Goal: Entertainment & Leisure: Browse casually

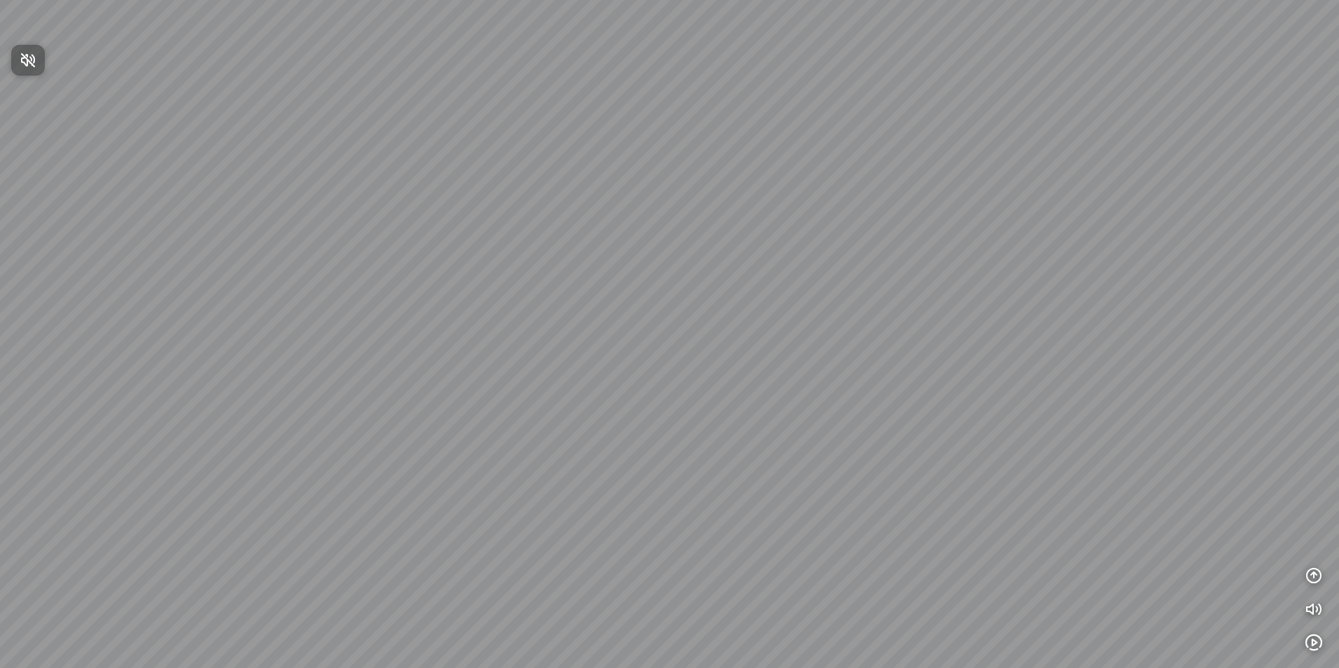
drag, startPoint x: 295, startPoint y: 177, endPoint x: 947, endPoint y: 309, distance: 665.4
click at [947, 309] on div at bounding box center [669, 334] width 1339 height 668
drag, startPoint x: 646, startPoint y: 228, endPoint x: 789, endPoint y: 227, distance: 142.9
click at [773, 224] on div at bounding box center [669, 334] width 1339 height 668
drag, startPoint x: 548, startPoint y: 204, endPoint x: 1145, endPoint y: 352, distance: 614.8
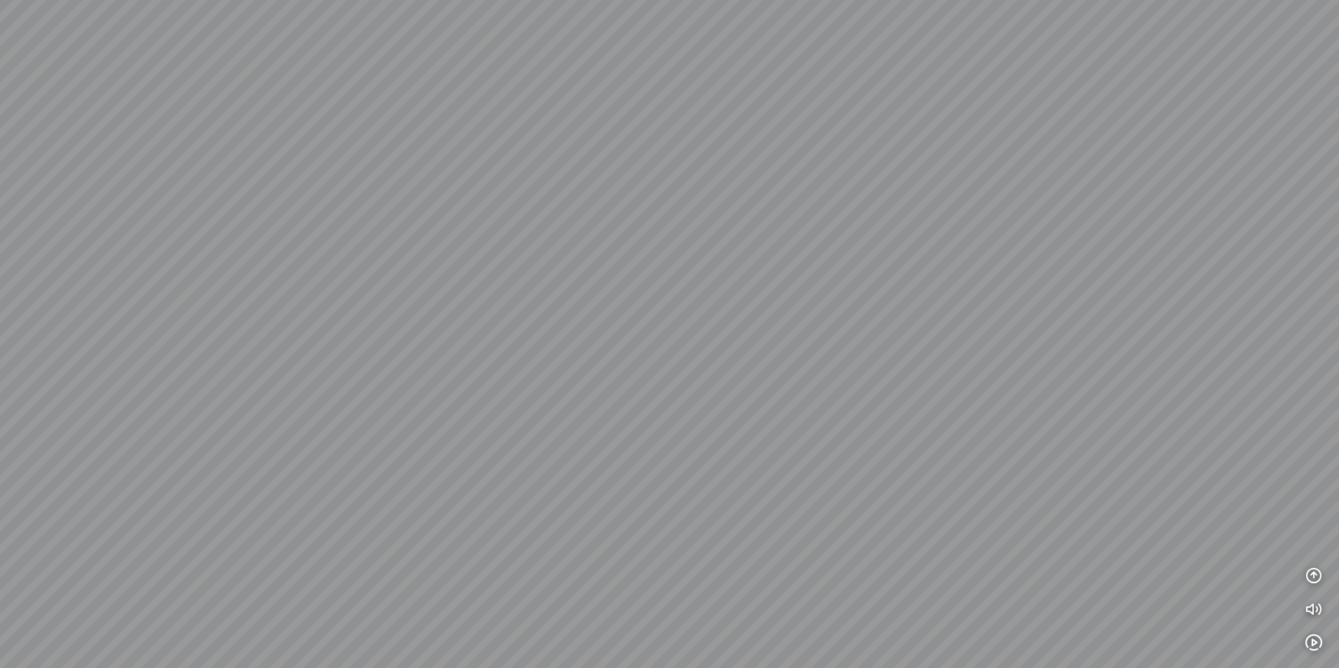
click at [1109, 340] on div at bounding box center [669, 334] width 1339 height 668
drag, startPoint x: 555, startPoint y: 202, endPoint x: 855, endPoint y: 175, distance: 301.0
click at [855, 175] on div at bounding box center [669, 334] width 1339 height 668
drag, startPoint x: 569, startPoint y: 230, endPoint x: 644, endPoint y: 451, distance: 233.2
click at [645, 451] on div at bounding box center [669, 334] width 1339 height 668
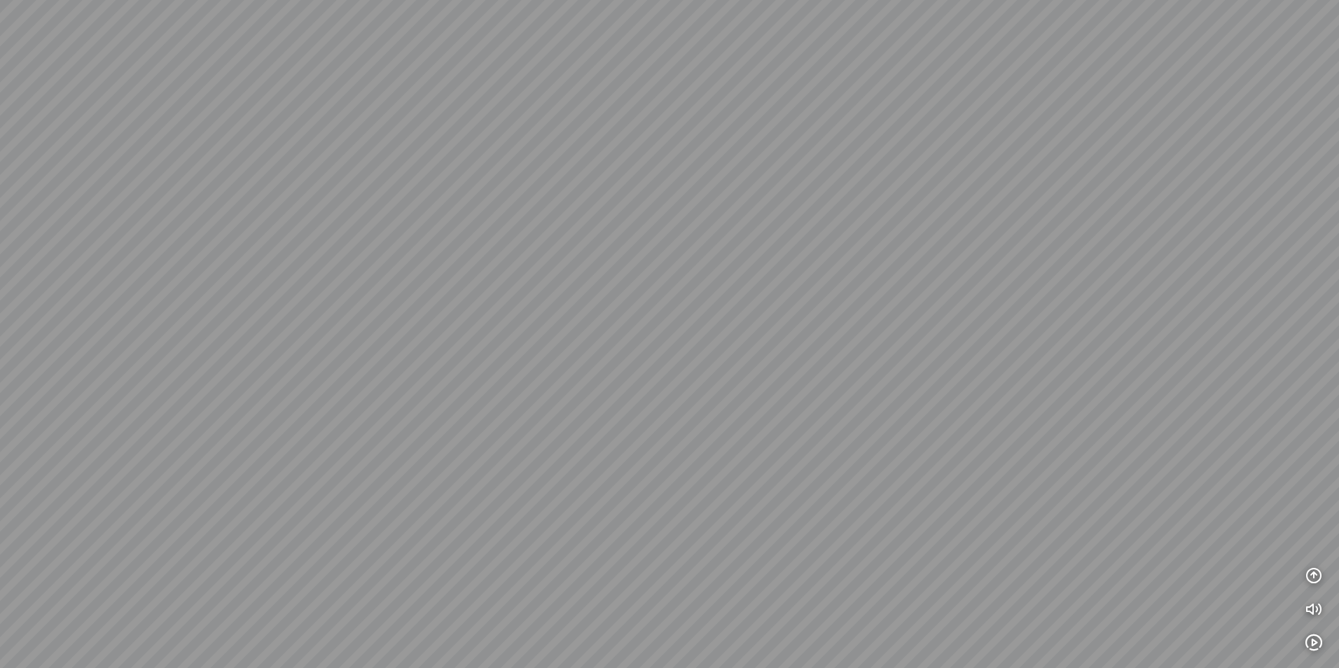
drag, startPoint x: 768, startPoint y: 268, endPoint x: 254, endPoint y: 222, distance: 516.1
click at [334, 239] on div at bounding box center [669, 334] width 1339 height 668
drag, startPoint x: 589, startPoint y: 292, endPoint x: 589, endPoint y: 279, distance: 13.3
click at [589, 279] on div at bounding box center [669, 334] width 1339 height 668
drag, startPoint x: 941, startPoint y: 488, endPoint x: 293, endPoint y: 210, distance: 705.4
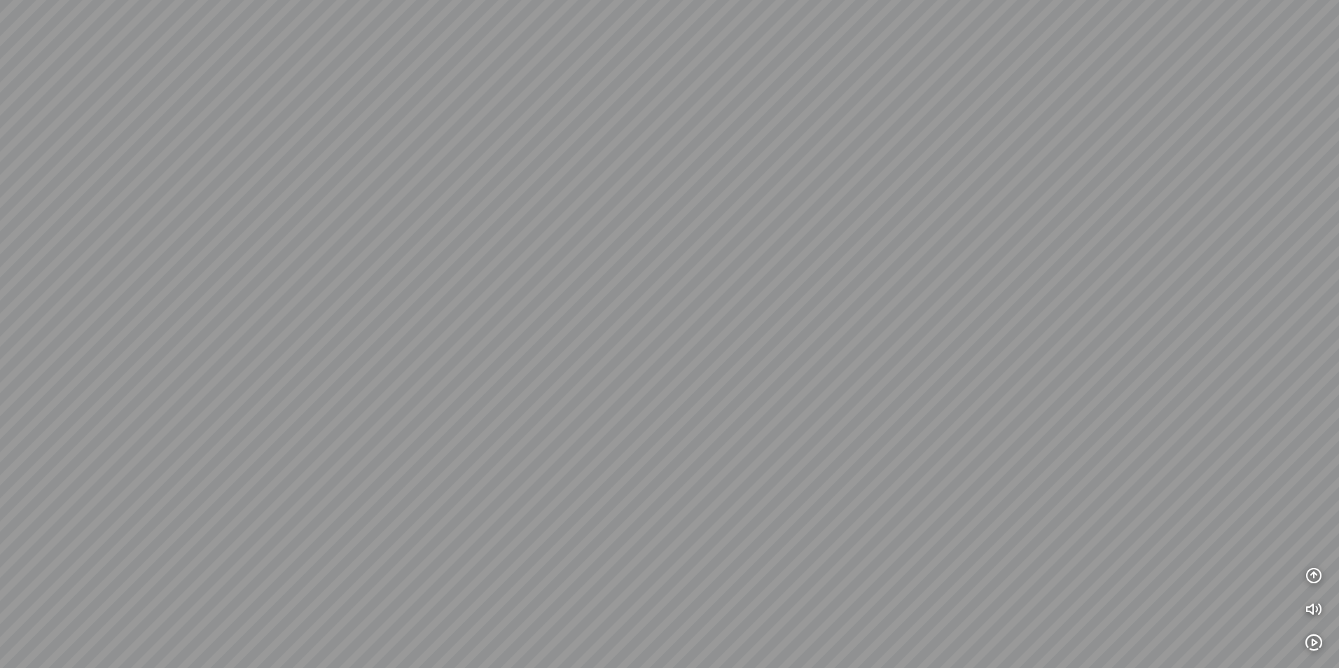
click at [294, 209] on div at bounding box center [669, 334] width 1339 height 668
drag, startPoint x: 652, startPoint y: 233, endPoint x: 658, endPoint y: 410, distance: 176.6
click at [672, 403] on div at bounding box center [669, 334] width 1339 height 668
drag, startPoint x: 542, startPoint y: 212, endPoint x: 999, endPoint y: 298, distance: 464.7
click at [999, 298] on div at bounding box center [669, 334] width 1339 height 668
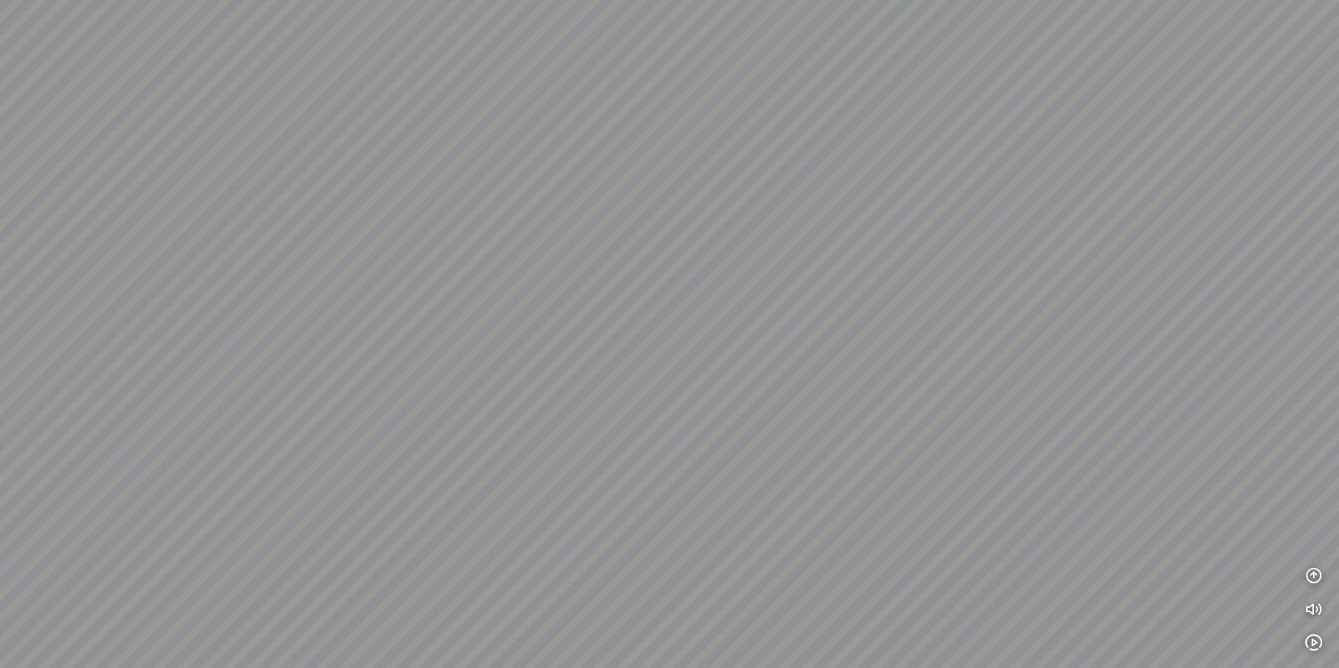
drag, startPoint x: 522, startPoint y: 152, endPoint x: 913, endPoint y: 379, distance: 452.6
click at [913, 379] on div at bounding box center [669, 334] width 1339 height 668
drag, startPoint x: 497, startPoint y: 196, endPoint x: 1062, endPoint y: 138, distance: 568.2
click at [931, 140] on div at bounding box center [669, 334] width 1339 height 668
drag, startPoint x: 461, startPoint y: 275, endPoint x: 467, endPoint y: 139, distance: 136.0
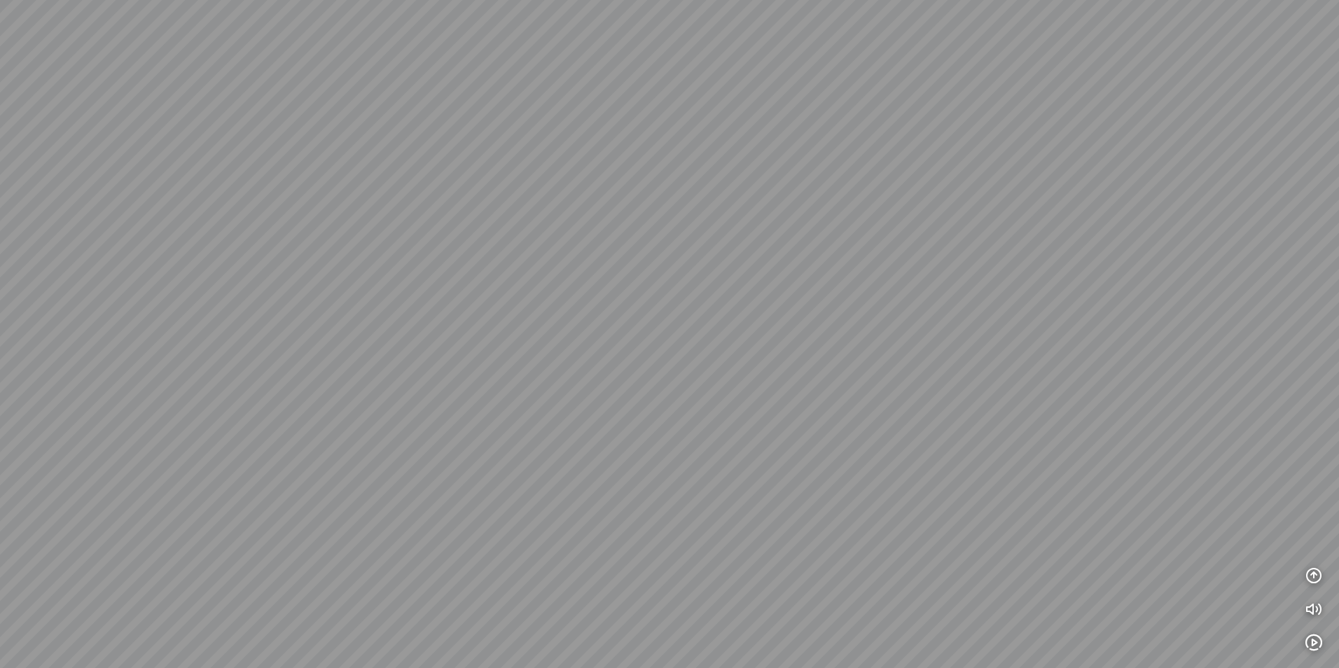
click at [456, 152] on div at bounding box center [669, 334] width 1339 height 668
drag, startPoint x: 520, startPoint y: 471, endPoint x: 415, endPoint y: 543, distance: 128.0
click at [417, 542] on div at bounding box center [669, 334] width 1339 height 668
drag, startPoint x: 718, startPoint y: 227, endPoint x: 597, endPoint y: 408, distance: 218.2
click at [600, 406] on div at bounding box center [669, 334] width 1339 height 668
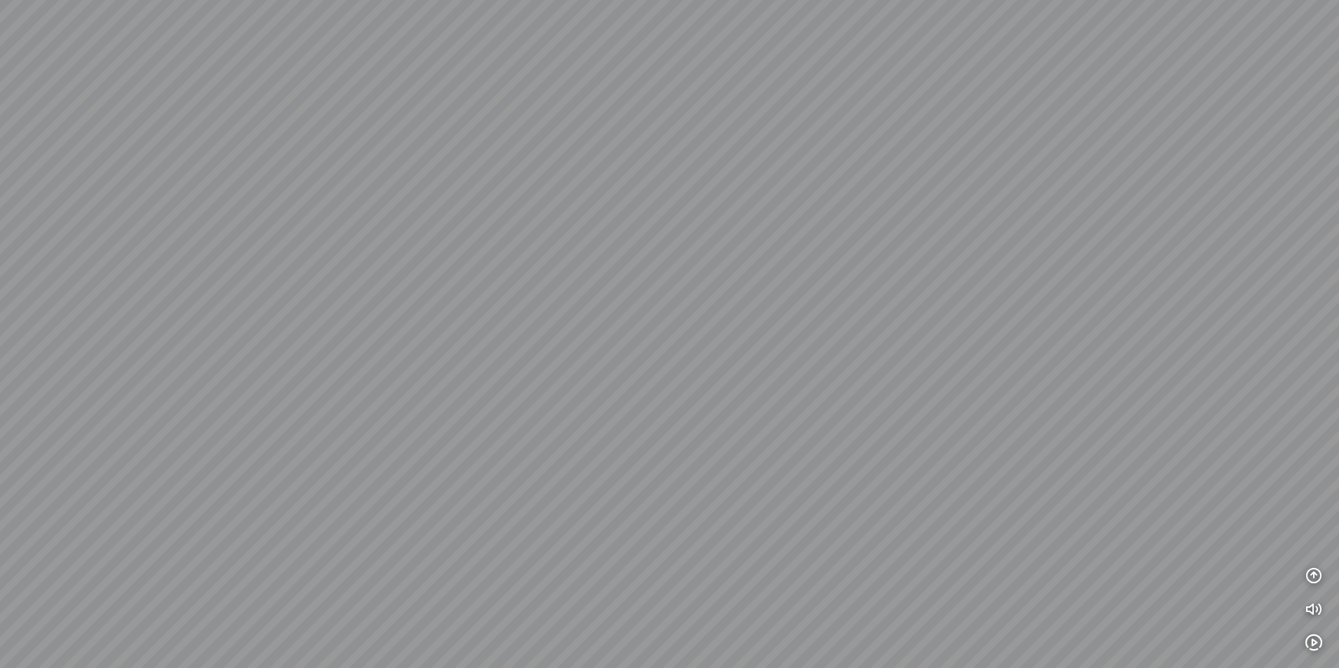
click at [445, 180] on div at bounding box center [669, 334] width 1339 height 668
drag, startPoint x: 732, startPoint y: 228, endPoint x: 507, endPoint y: 177, distance: 230.4
click at [523, 177] on div at bounding box center [669, 334] width 1339 height 668
drag, startPoint x: 836, startPoint y: 277, endPoint x: 506, endPoint y: 170, distance: 346.9
click at [508, 166] on div at bounding box center [669, 334] width 1339 height 668
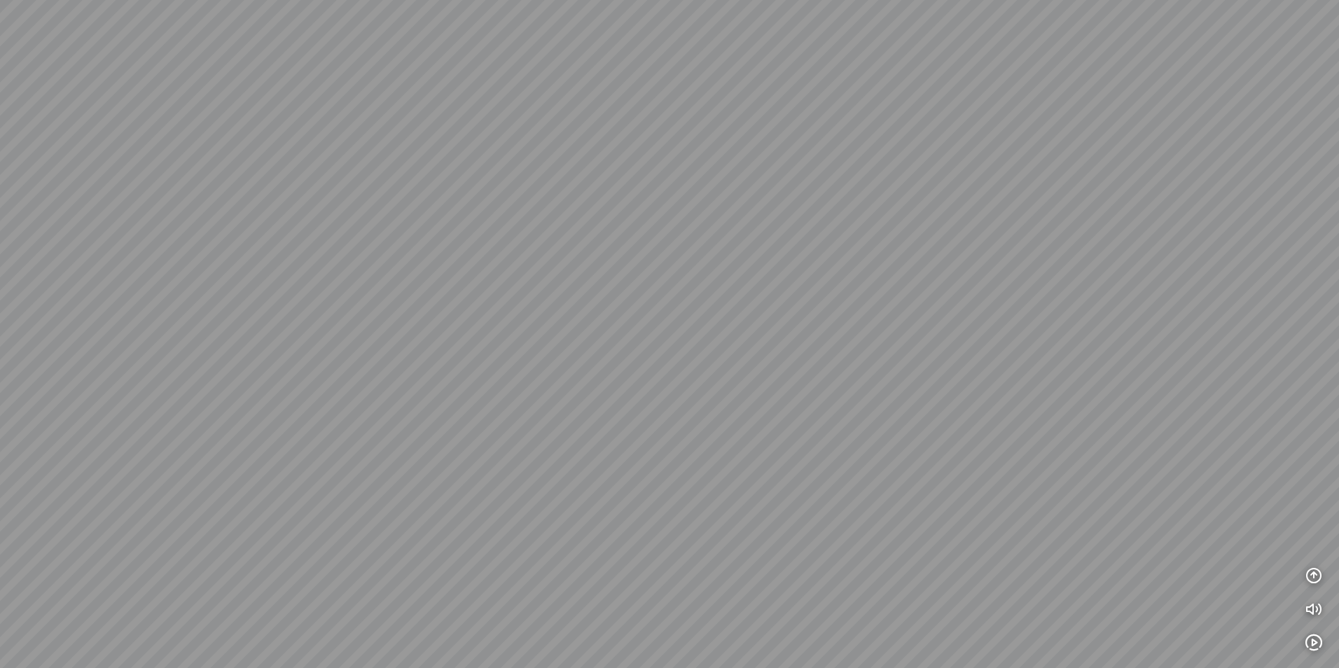
drag, startPoint x: 789, startPoint y: 326, endPoint x: 816, endPoint y: 189, distance: 140.0
click at [817, 186] on div at bounding box center [669, 334] width 1339 height 668
drag, startPoint x: 887, startPoint y: 365, endPoint x: 843, endPoint y: 360, distance: 44.4
click at [843, 360] on div at bounding box center [669, 334] width 1339 height 668
drag, startPoint x: 834, startPoint y: 238, endPoint x: 470, endPoint y: 429, distance: 411.4
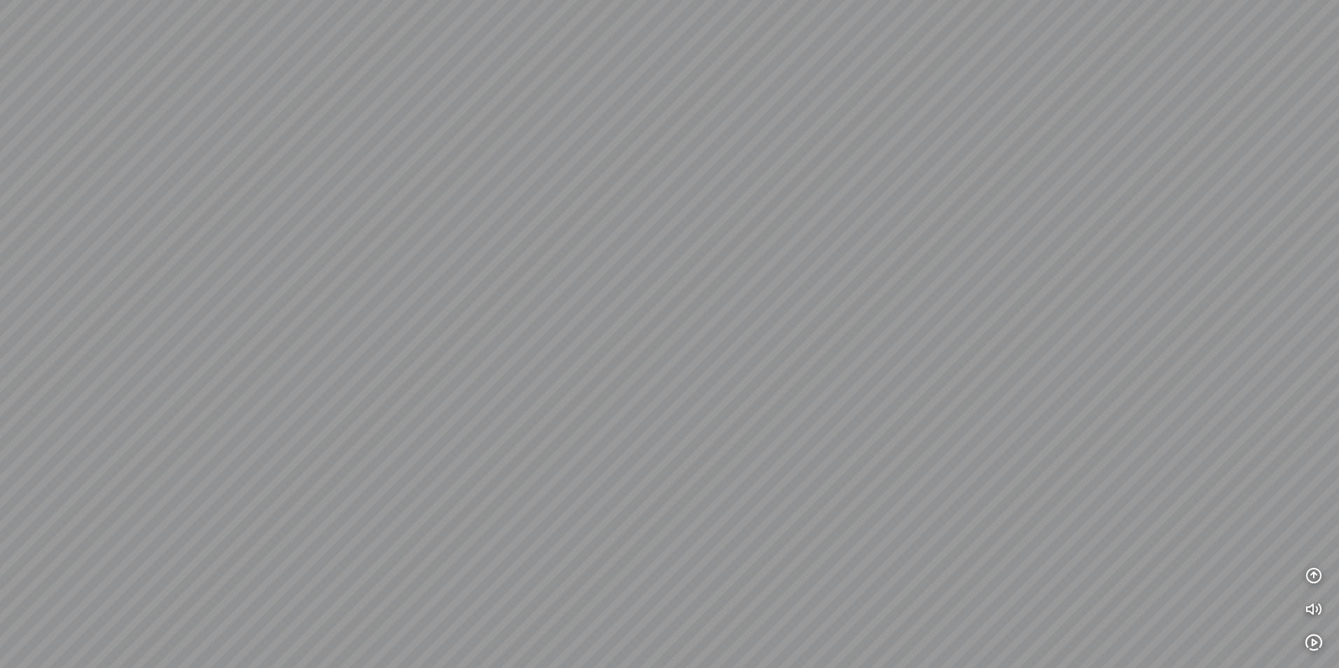
click at [481, 424] on div at bounding box center [669, 334] width 1339 height 668
drag, startPoint x: 755, startPoint y: 276, endPoint x: 406, endPoint y: 102, distance: 390.6
click at [401, 95] on div at bounding box center [669, 334] width 1339 height 668
drag, startPoint x: 848, startPoint y: 245, endPoint x: 586, endPoint y: 457, distance: 336.2
click at [583, 456] on div at bounding box center [669, 334] width 1339 height 668
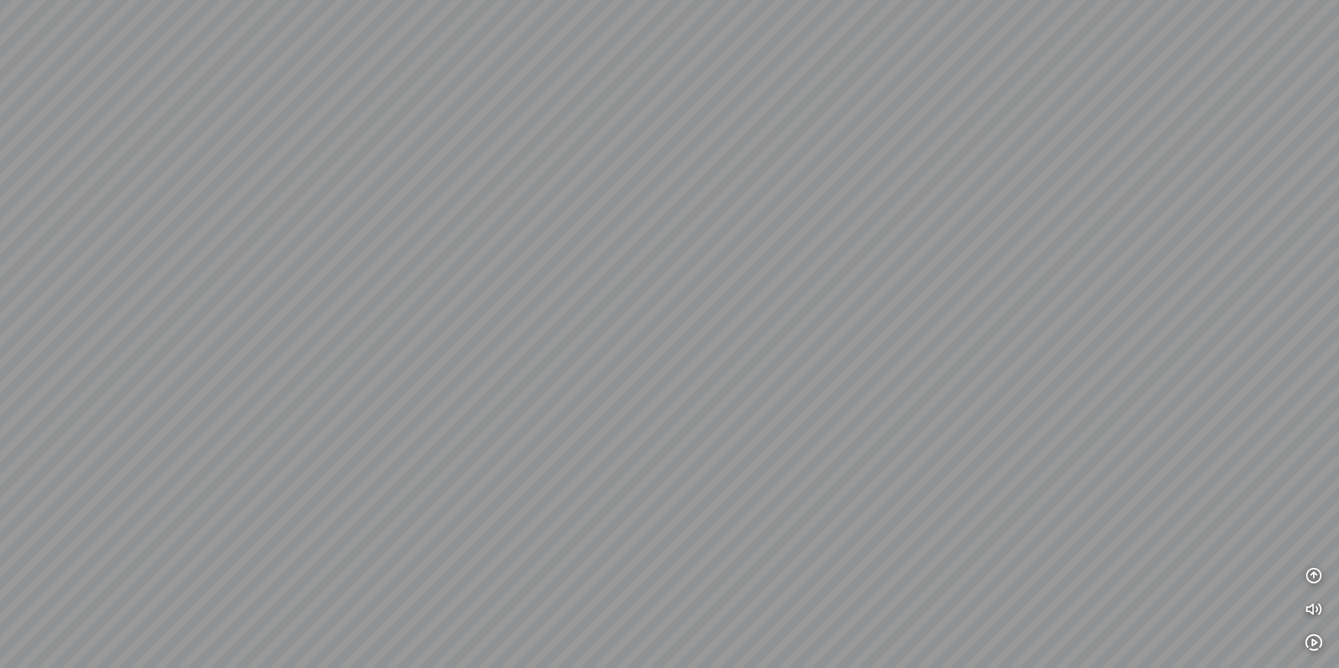
drag, startPoint x: 829, startPoint y: 273, endPoint x: 556, endPoint y: 361, distance: 286.9
click at [556, 361] on div at bounding box center [669, 334] width 1339 height 668
drag, startPoint x: 846, startPoint y: 289, endPoint x: 965, endPoint y: 594, distance: 327.5
click at [964, 600] on div at bounding box center [669, 334] width 1339 height 668
drag, startPoint x: 725, startPoint y: 300, endPoint x: 543, endPoint y: 104, distance: 267.6
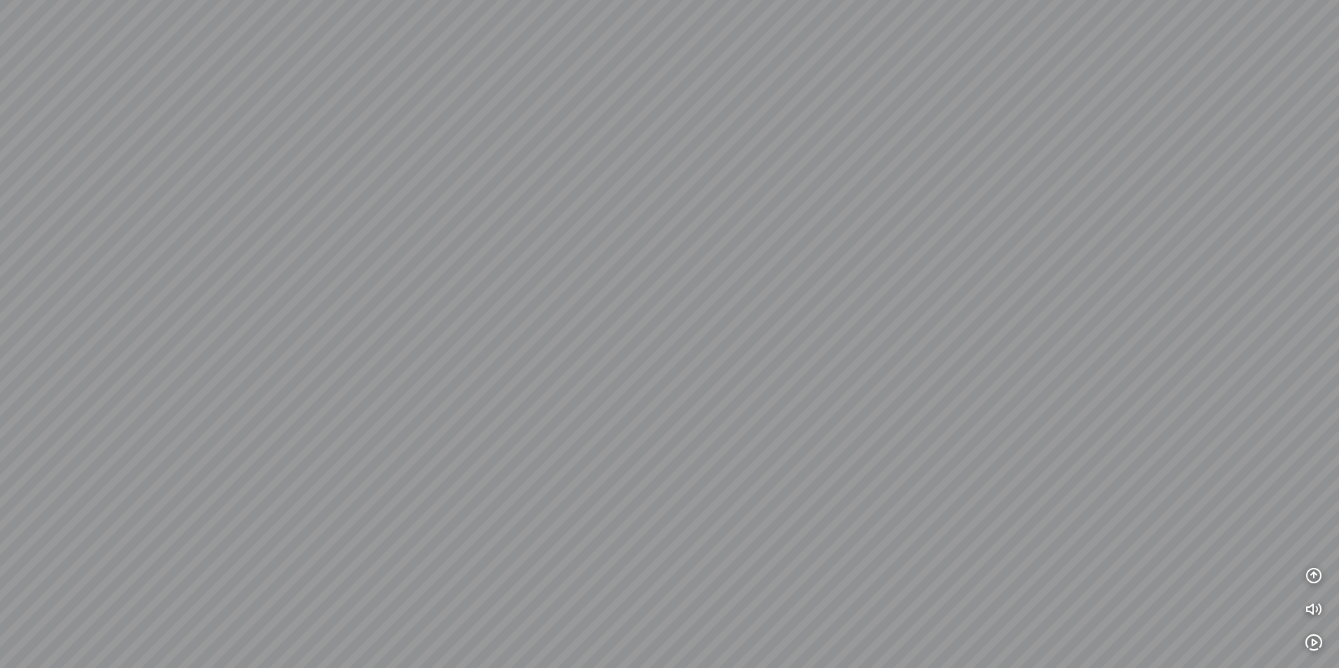
click at [565, 114] on div at bounding box center [669, 334] width 1339 height 668
drag, startPoint x: 896, startPoint y: 163, endPoint x: 547, endPoint y: 45, distance: 368.1
click at [545, 44] on div at bounding box center [669, 334] width 1339 height 668
drag, startPoint x: 859, startPoint y: 174, endPoint x: 842, endPoint y: 160, distance: 21.9
click at [843, 160] on div at bounding box center [669, 334] width 1339 height 668
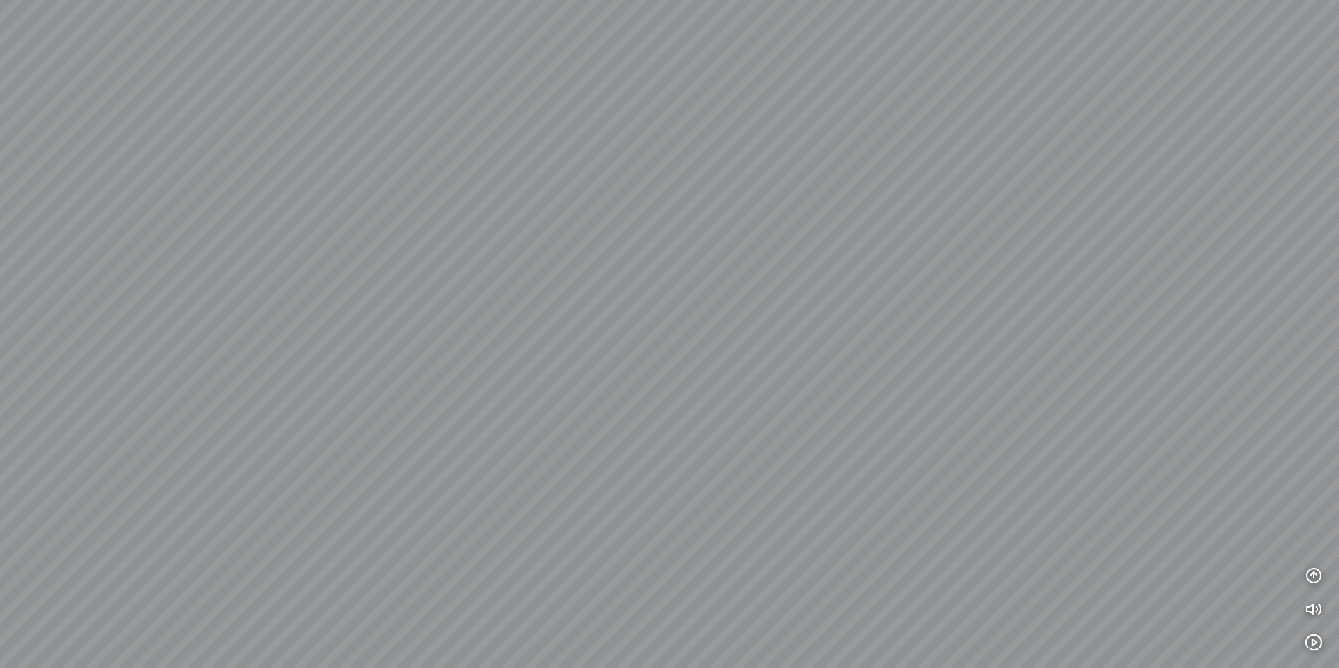
drag, startPoint x: 945, startPoint y: 262, endPoint x: 530, endPoint y: 226, distance: 416.3
click at [530, 226] on div at bounding box center [669, 334] width 1339 height 668
drag, startPoint x: 911, startPoint y: 254, endPoint x: 581, endPoint y: 421, distance: 370.6
click at [581, 421] on div at bounding box center [669, 334] width 1339 height 668
drag, startPoint x: 792, startPoint y: 186, endPoint x: 591, endPoint y: 21, distance: 259.8
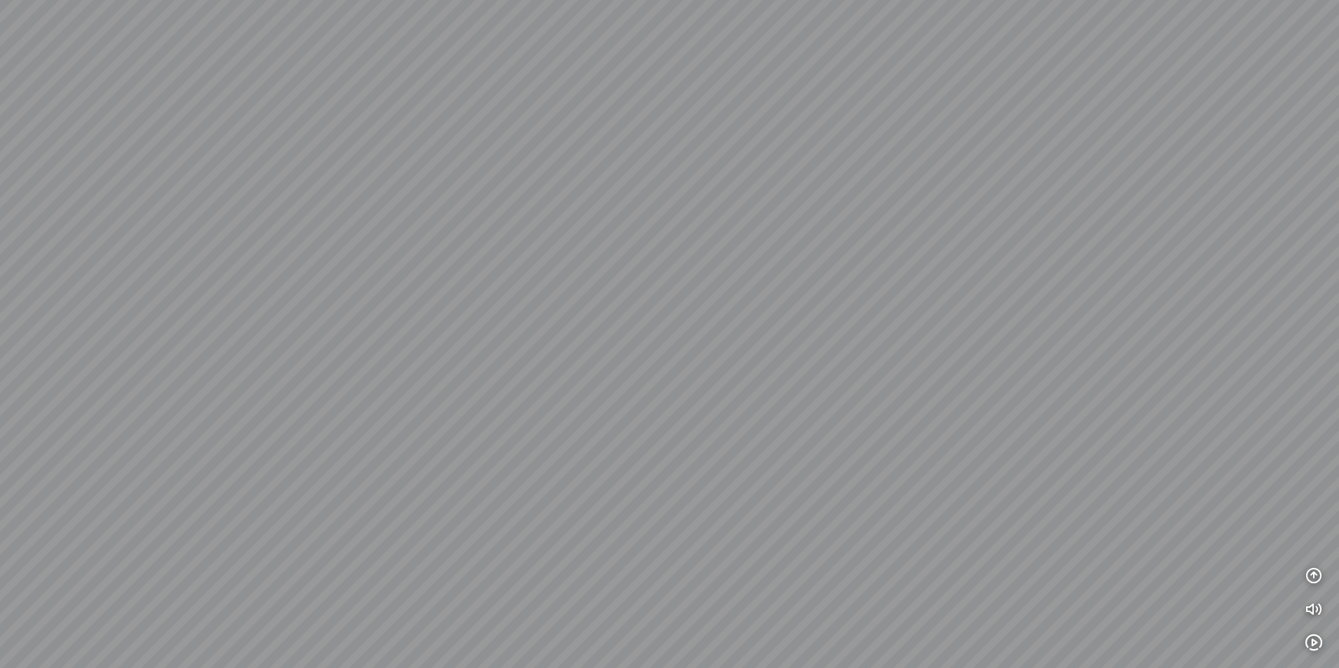
click at [601, 26] on div at bounding box center [669, 334] width 1339 height 668
drag, startPoint x: 775, startPoint y: 392, endPoint x: 807, endPoint y: 297, distance: 100.6
click at [807, 298] on div at bounding box center [669, 334] width 1339 height 668
drag, startPoint x: 766, startPoint y: 302, endPoint x: 922, endPoint y: 275, distance: 159.1
click at [922, 275] on div at bounding box center [669, 334] width 1339 height 668
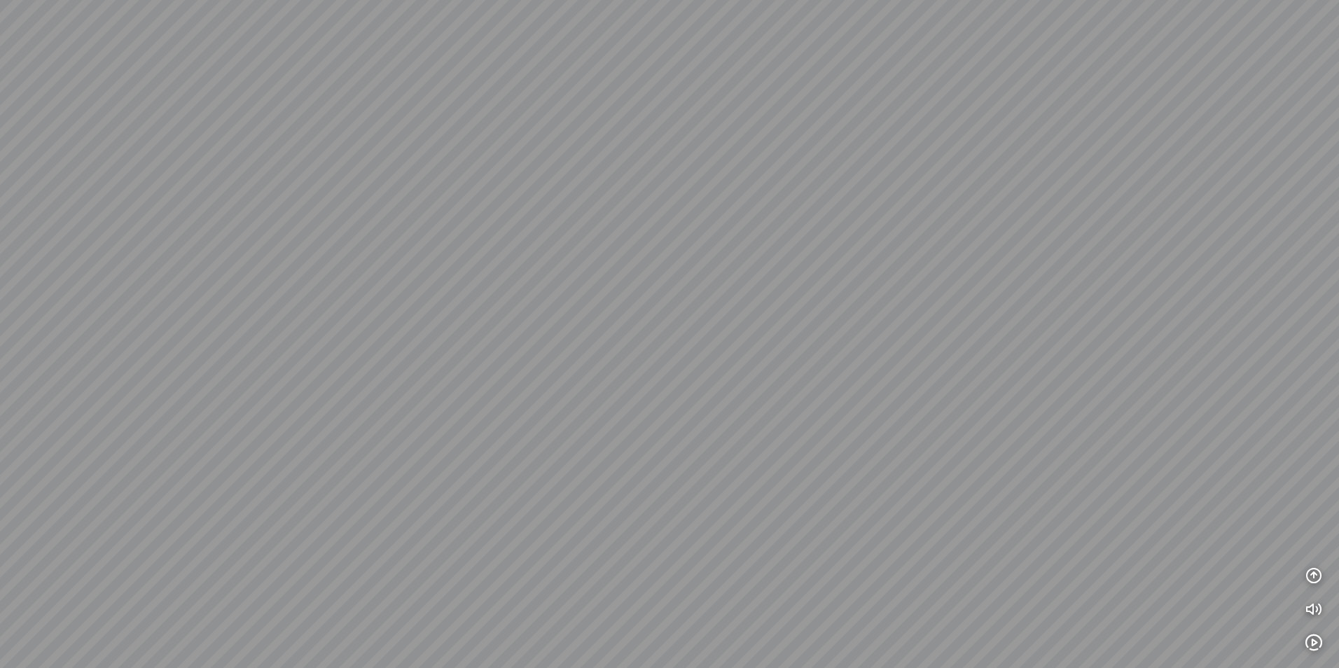
drag, startPoint x: 411, startPoint y: 261, endPoint x: 352, endPoint y: 120, distance: 152.9
click at [352, 120] on div at bounding box center [669, 334] width 1339 height 668
drag, startPoint x: 843, startPoint y: 371, endPoint x: 844, endPoint y: 415, distance: 43.4
click at [844, 422] on div at bounding box center [669, 334] width 1339 height 668
drag, startPoint x: 795, startPoint y: 384, endPoint x: 784, endPoint y: 345, distance: 40.8
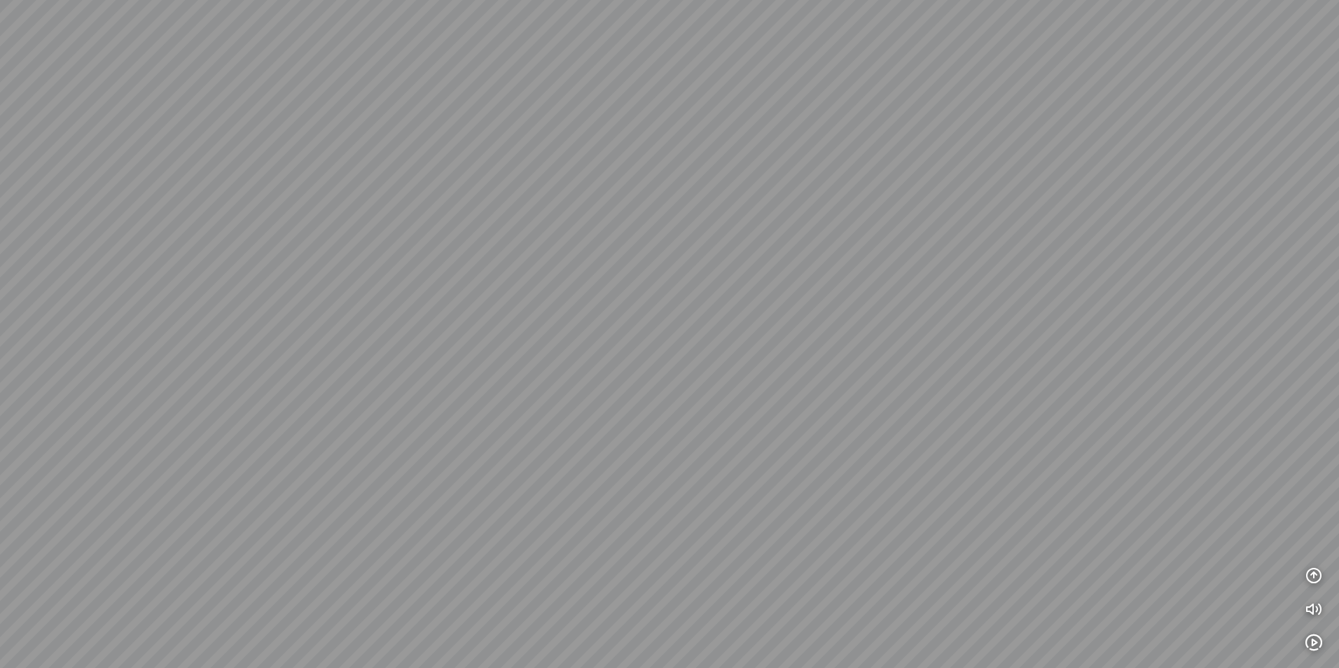
click at [803, 415] on div at bounding box center [669, 334] width 1339 height 668
drag, startPoint x: 759, startPoint y: 235, endPoint x: 349, endPoint y: 195, distance: 411.7
click at [342, 195] on div at bounding box center [669, 334] width 1339 height 668
drag, startPoint x: 597, startPoint y: 202, endPoint x: 614, endPoint y: 123, distance: 81.1
click at [614, 124] on div at bounding box center [669, 334] width 1339 height 668
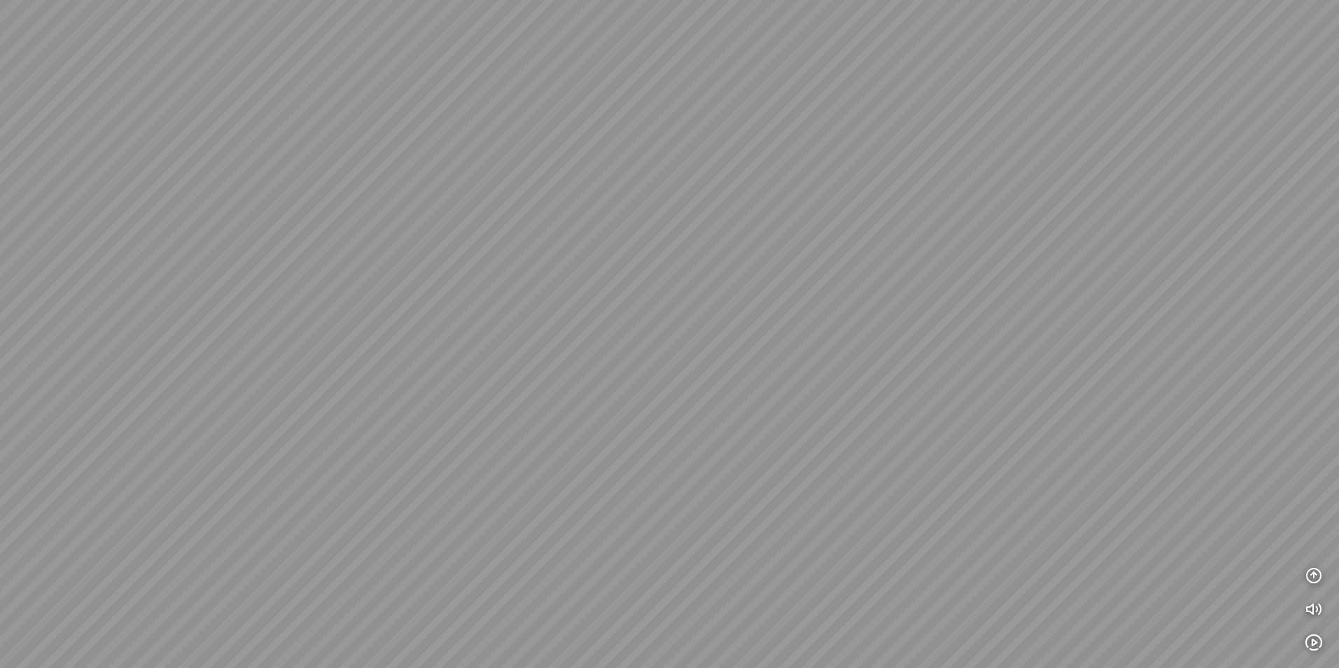
drag, startPoint x: 422, startPoint y: 252, endPoint x: 776, endPoint y: 123, distance: 377.1
click at [776, 123] on div at bounding box center [669, 334] width 1339 height 668
drag
click at [637, 186] on div at bounding box center [669, 334] width 1339 height 668
click at [696, 265] on div at bounding box center [669, 334] width 1339 height 668
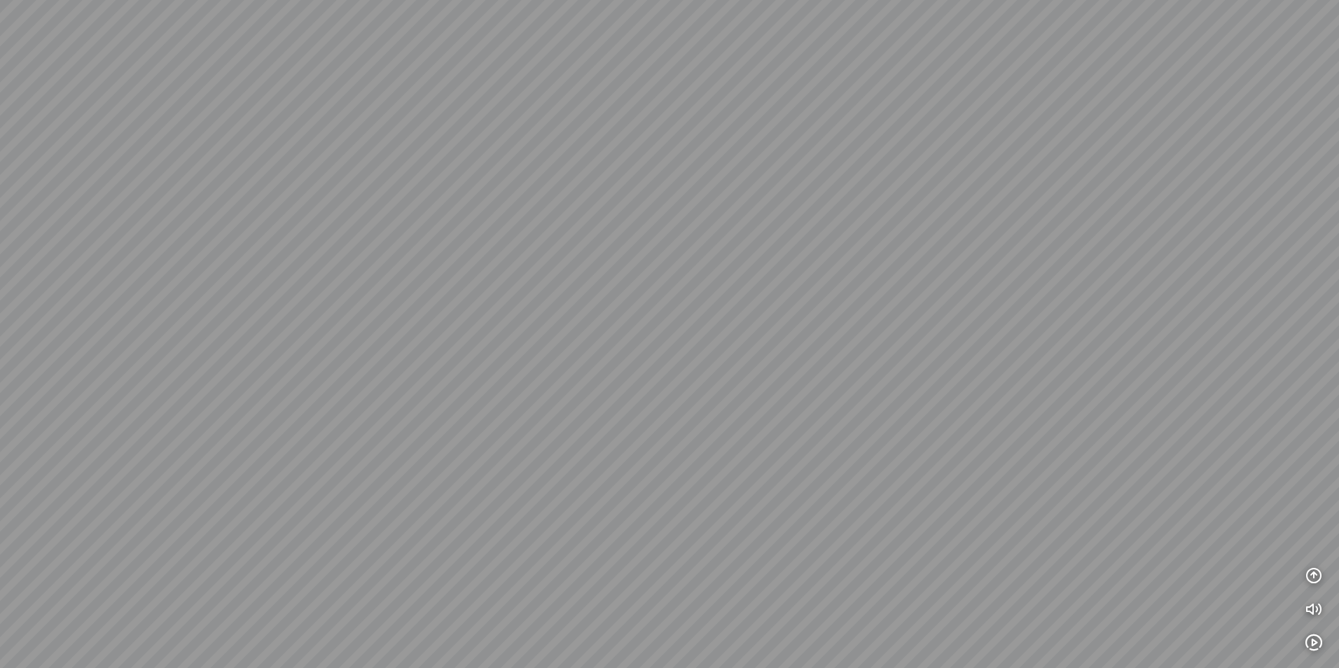
click at [632, 151] on div at bounding box center [669, 334] width 1339 height 668
click at [670, 159] on div at bounding box center [669, 334] width 1339 height 668
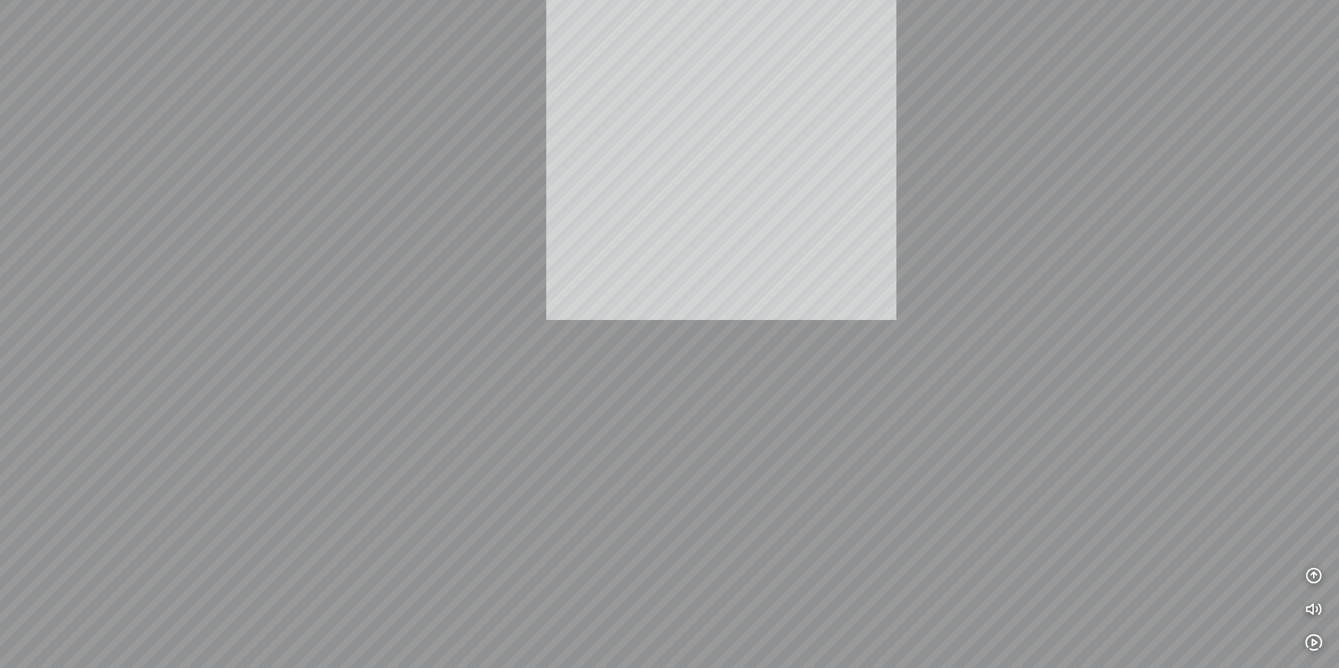
click at [719, 159] on div "INFO: krpano 1.20.8 (build [DATE]) INFO: HTML5/Desktop - Microsoft Edge 140.0 -…" at bounding box center [669, 334] width 1339 height 668
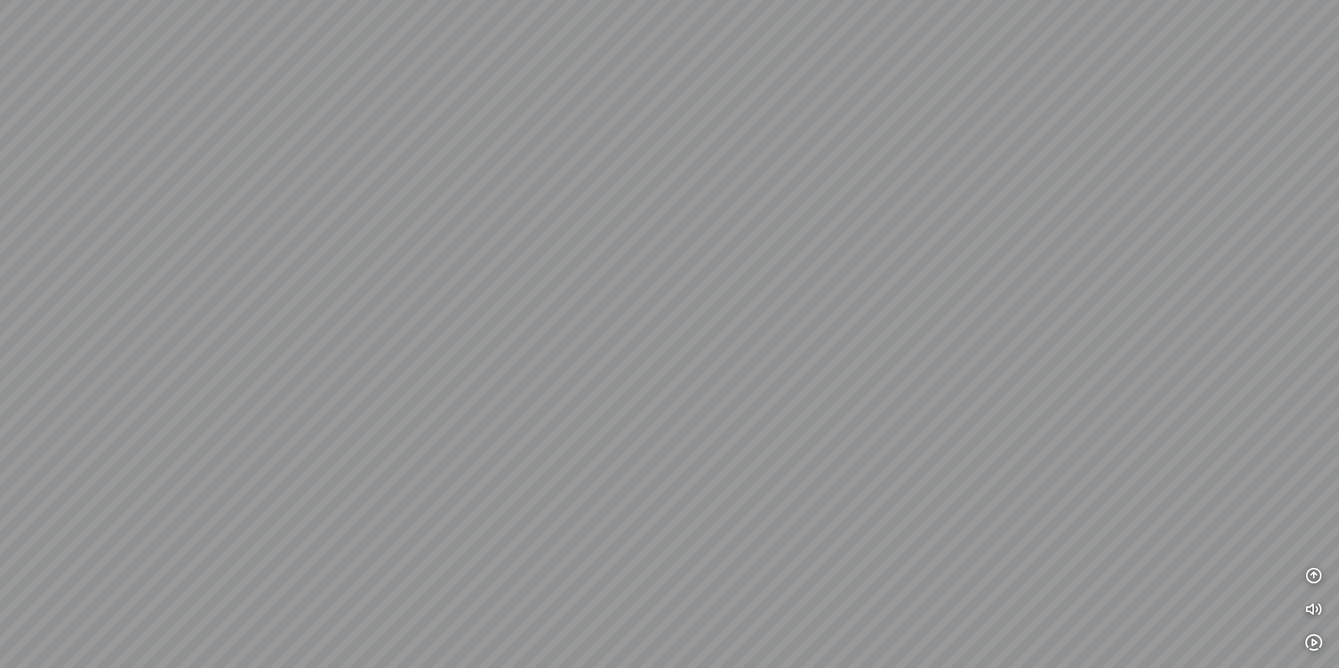
click at [889, 261] on div at bounding box center [669, 334] width 1339 height 668
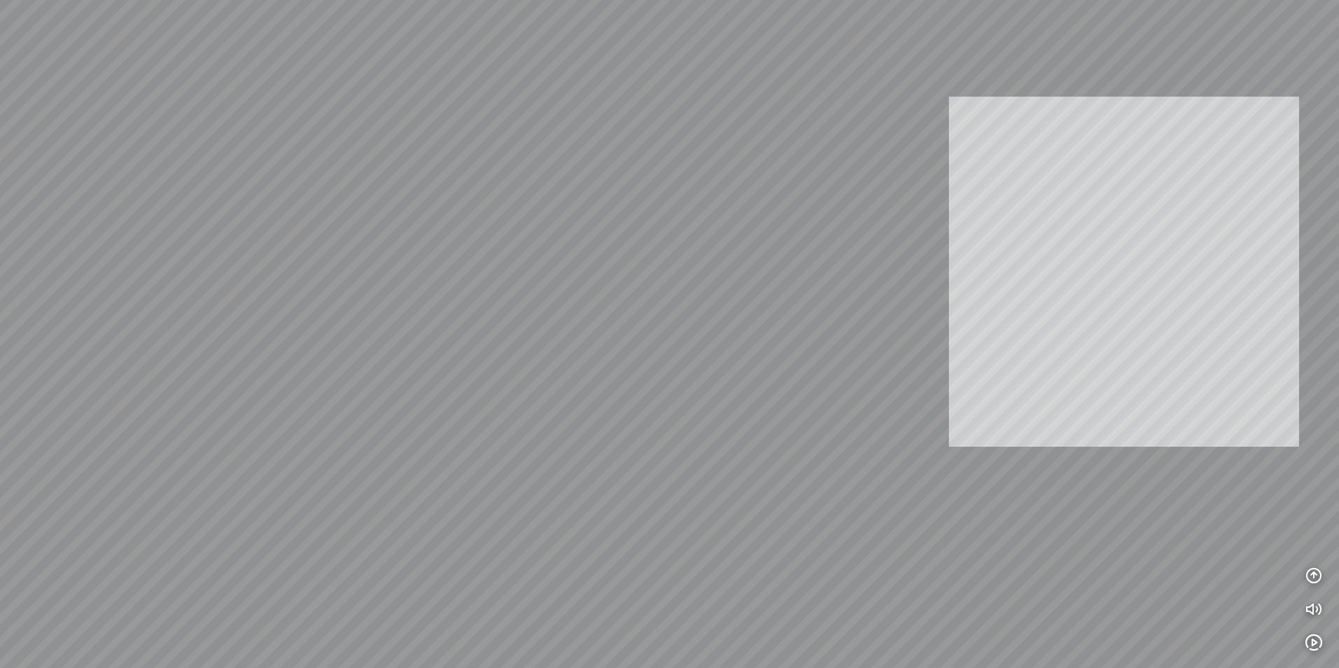
click at [823, 236] on div at bounding box center [669, 334] width 1339 height 668
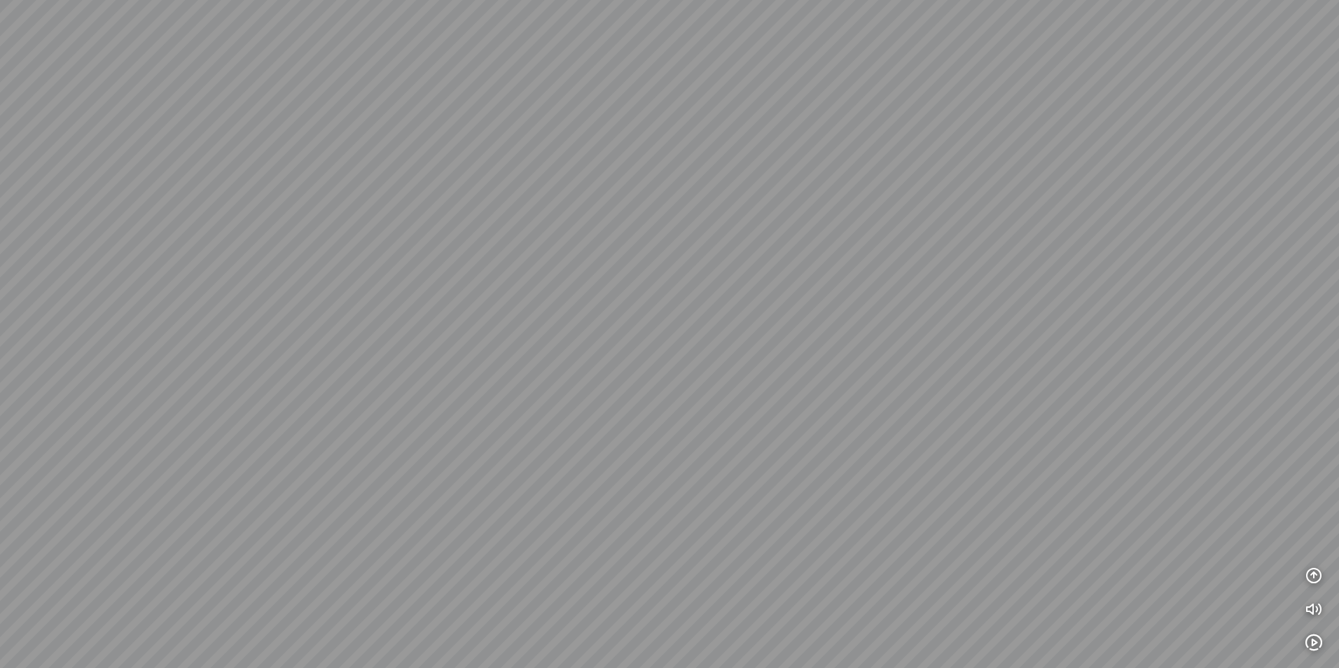
click at [373, 140] on div at bounding box center [669, 334] width 1339 height 668
click at [710, 219] on div at bounding box center [669, 334] width 1339 height 668
click at [929, 208] on div at bounding box center [669, 334] width 1339 height 668
click at [306, 118] on div at bounding box center [669, 334] width 1339 height 668
click at [635, 149] on div at bounding box center [669, 334] width 1339 height 668
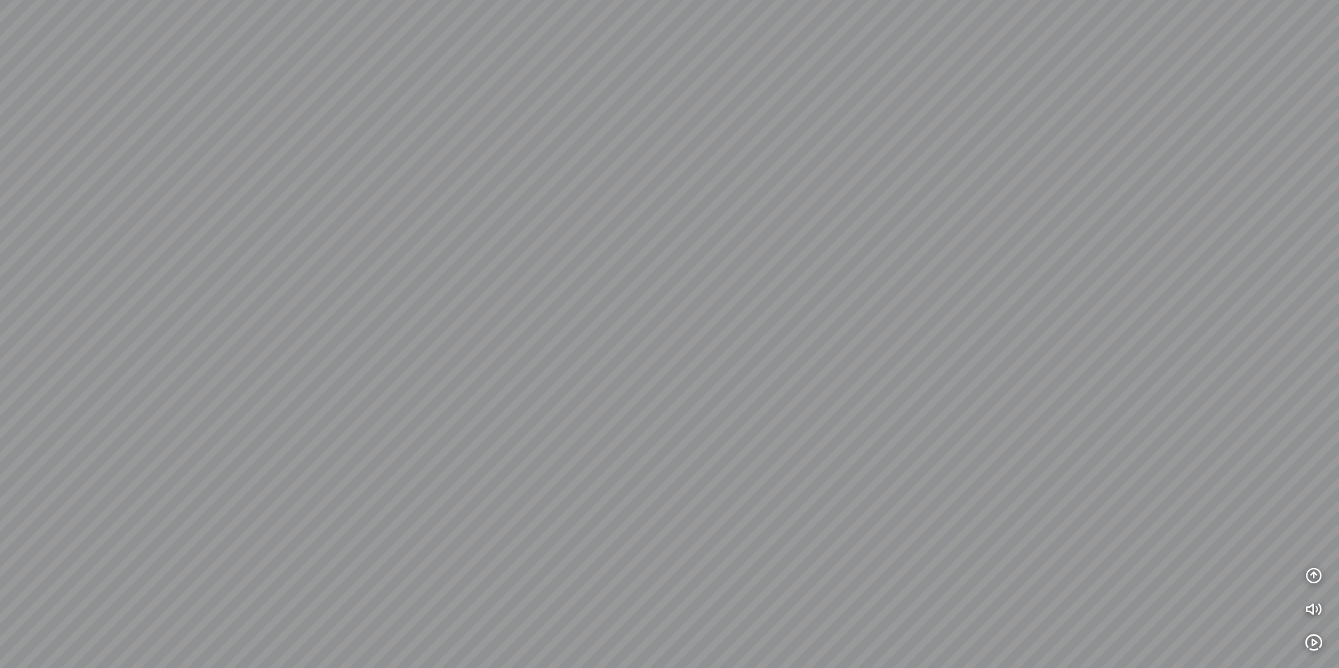
click at [890, 289] on div at bounding box center [669, 334] width 1339 height 668
click at [468, 284] on div at bounding box center [669, 334] width 1339 height 668
click at [609, 290] on div at bounding box center [669, 334] width 1339 height 668
click at [677, 199] on div at bounding box center [669, 334] width 1339 height 668
click at [648, 450] on div at bounding box center [669, 334] width 1339 height 668
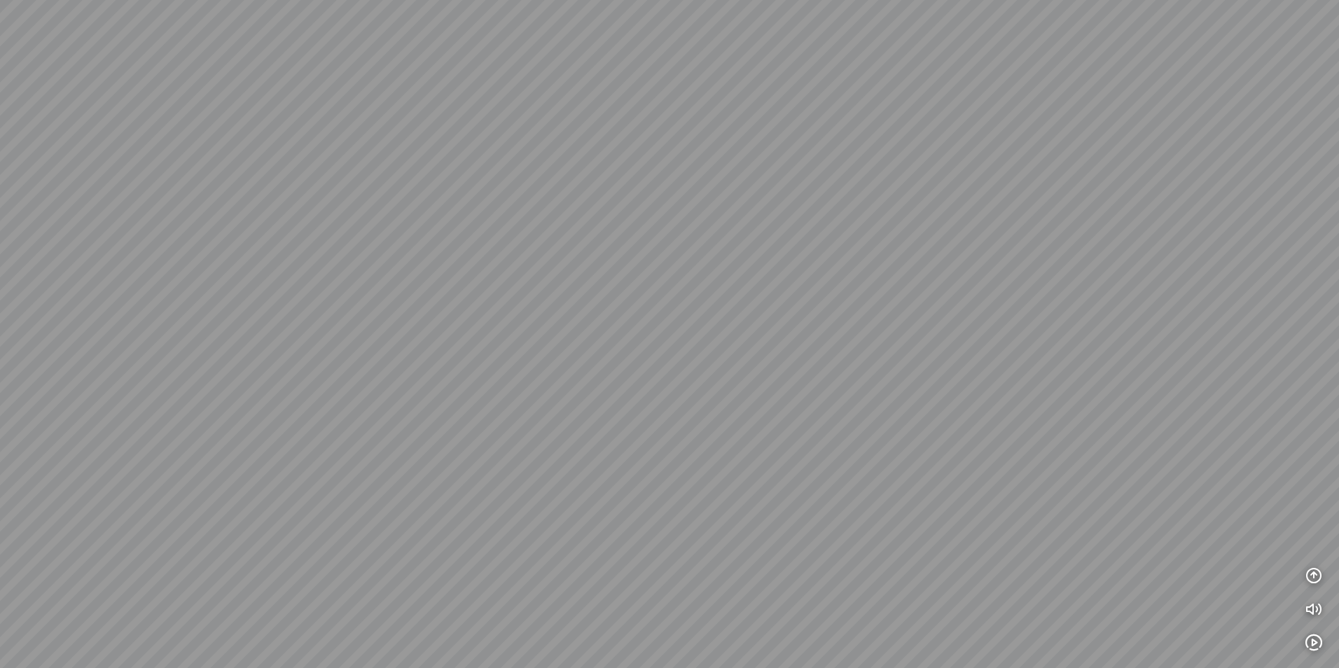
click at [711, 364] on div at bounding box center [669, 334] width 1339 height 668
click at [567, 382] on div at bounding box center [669, 334] width 1339 height 668
click at [1128, 195] on div at bounding box center [669, 334] width 1339 height 668
click at [378, 337] on div at bounding box center [669, 334] width 1339 height 668
click at [473, 307] on div at bounding box center [669, 334] width 1339 height 668
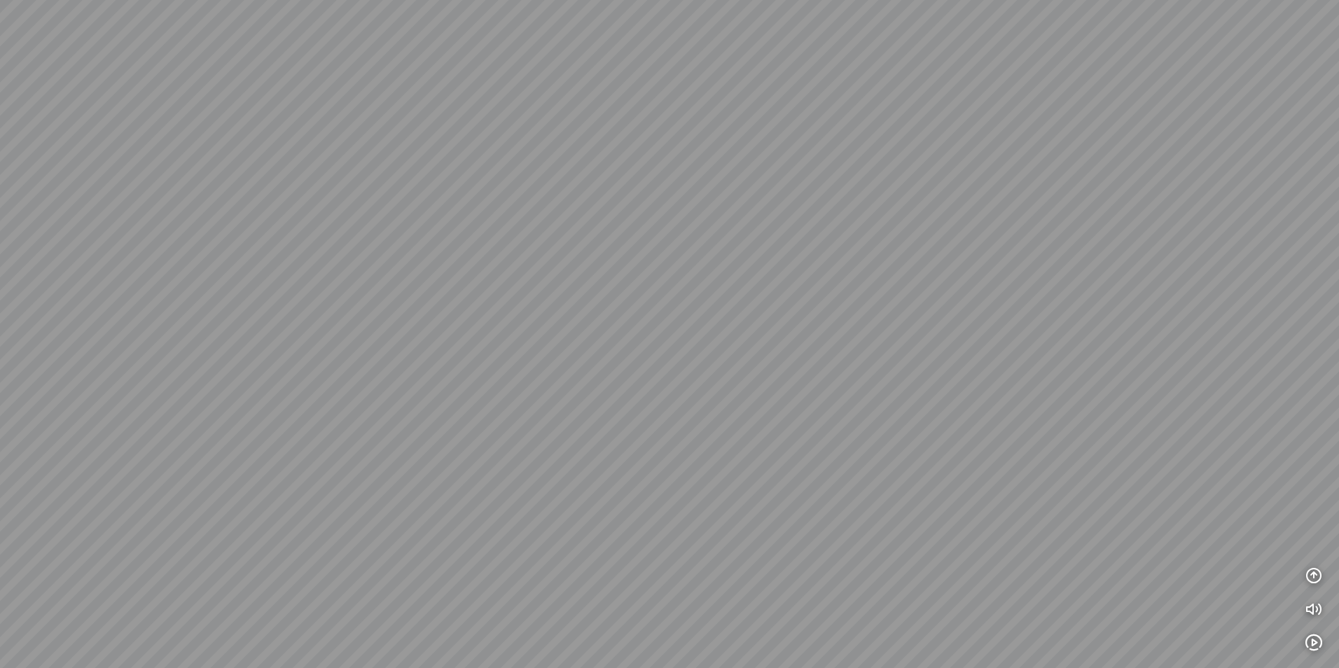
click at [50, 231] on div at bounding box center [669, 334] width 1339 height 668
click at [317, 338] on div at bounding box center [669, 334] width 1339 height 668
click at [387, 349] on div at bounding box center [669, 334] width 1339 height 668
click at [546, 250] on div at bounding box center [669, 334] width 1339 height 668
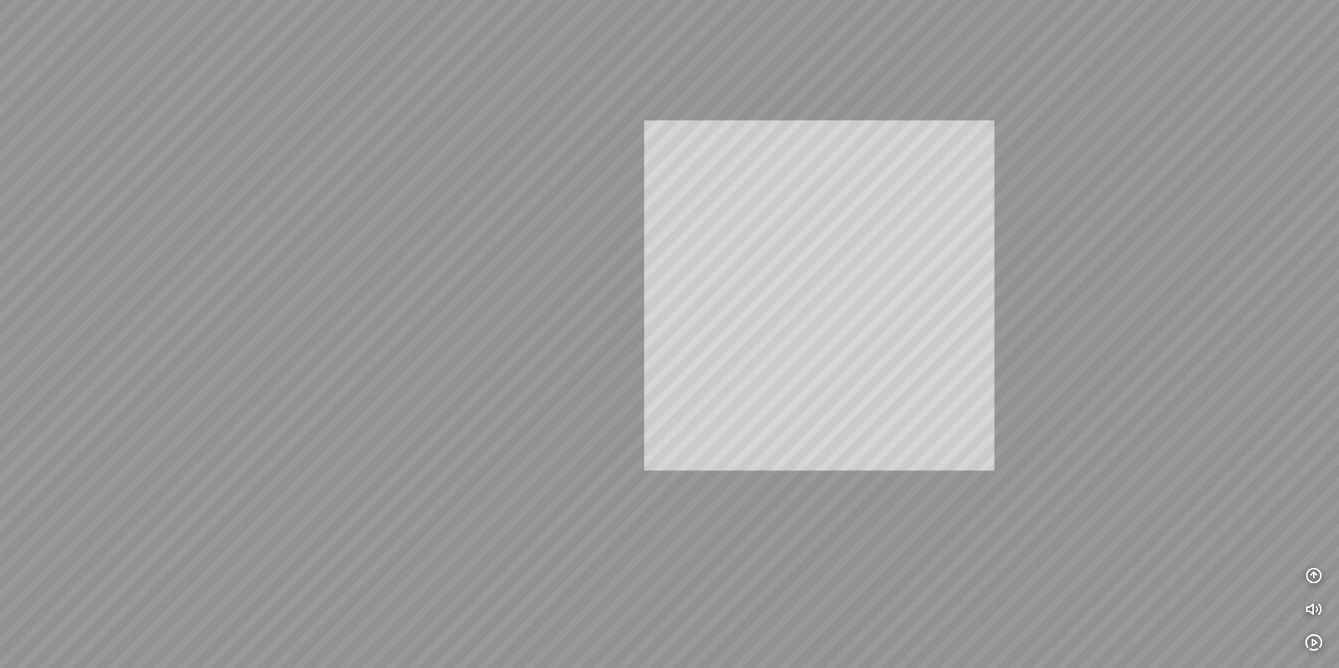
click at [864, 255] on div "INFO: krpano 1.20.8 (build [DATE]) INFO: HTML5/Desktop - Microsoft Edge 140.0 -…" at bounding box center [669, 334] width 1339 height 668
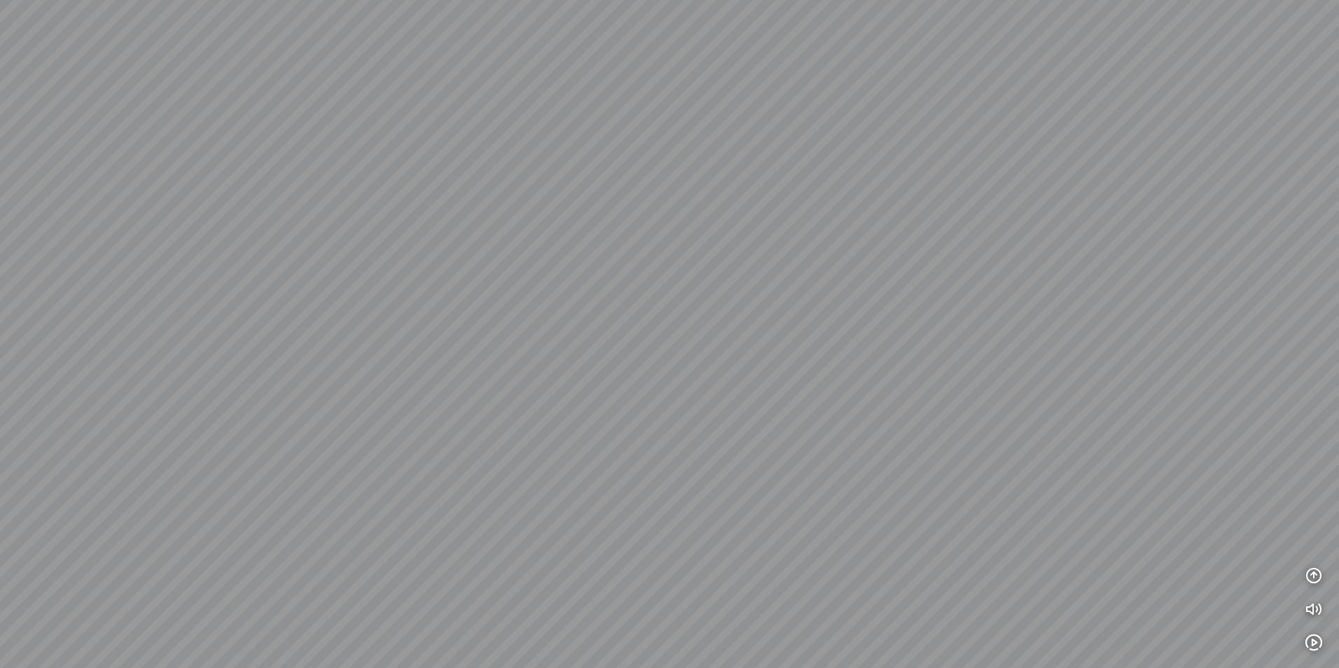
click at [873, 510] on div at bounding box center [669, 334] width 1339 height 668
click at [852, 231] on div at bounding box center [669, 334] width 1339 height 668
click at [766, 451] on div at bounding box center [669, 334] width 1339 height 668
click at [820, 434] on div at bounding box center [669, 334] width 1339 height 668
click at [408, 225] on div at bounding box center [669, 334] width 1339 height 668
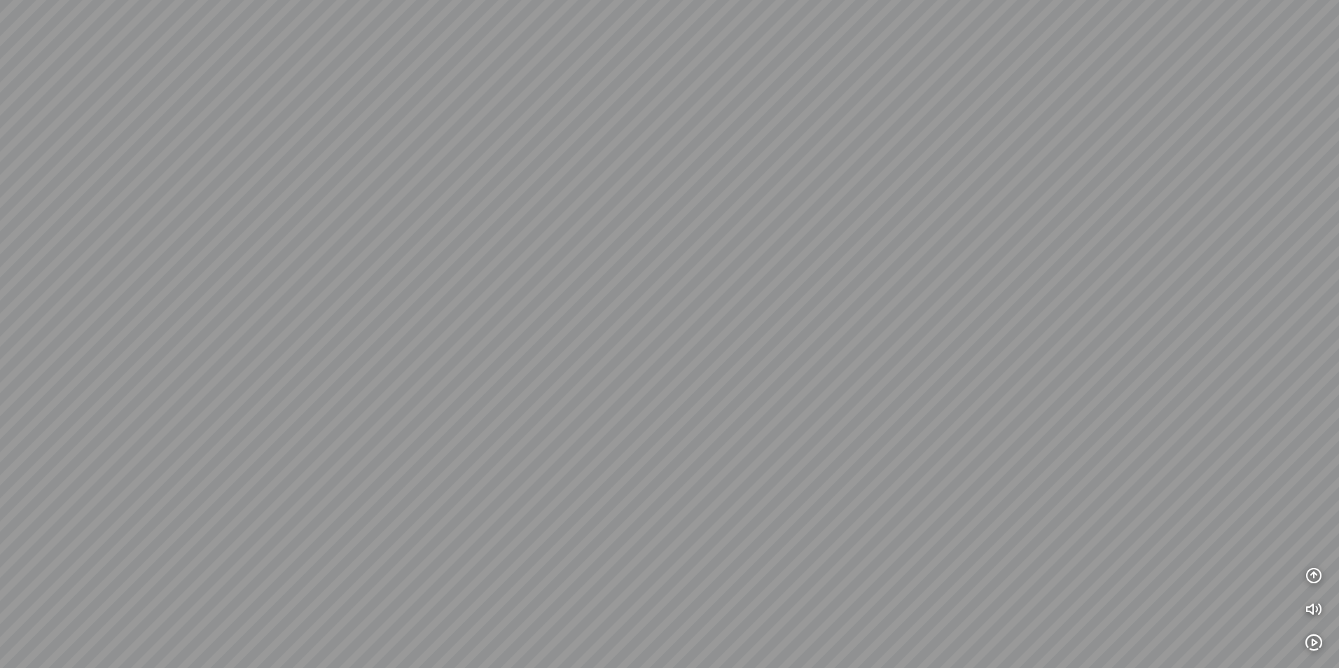
click at [621, 345] on div at bounding box center [669, 334] width 1339 height 668
click at [574, 348] on div at bounding box center [669, 334] width 1339 height 668
click at [613, 164] on div at bounding box center [669, 334] width 1339 height 668
click at [710, 181] on div at bounding box center [669, 334] width 1339 height 668
click at [717, 336] on div at bounding box center [669, 334] width 1339 height 668
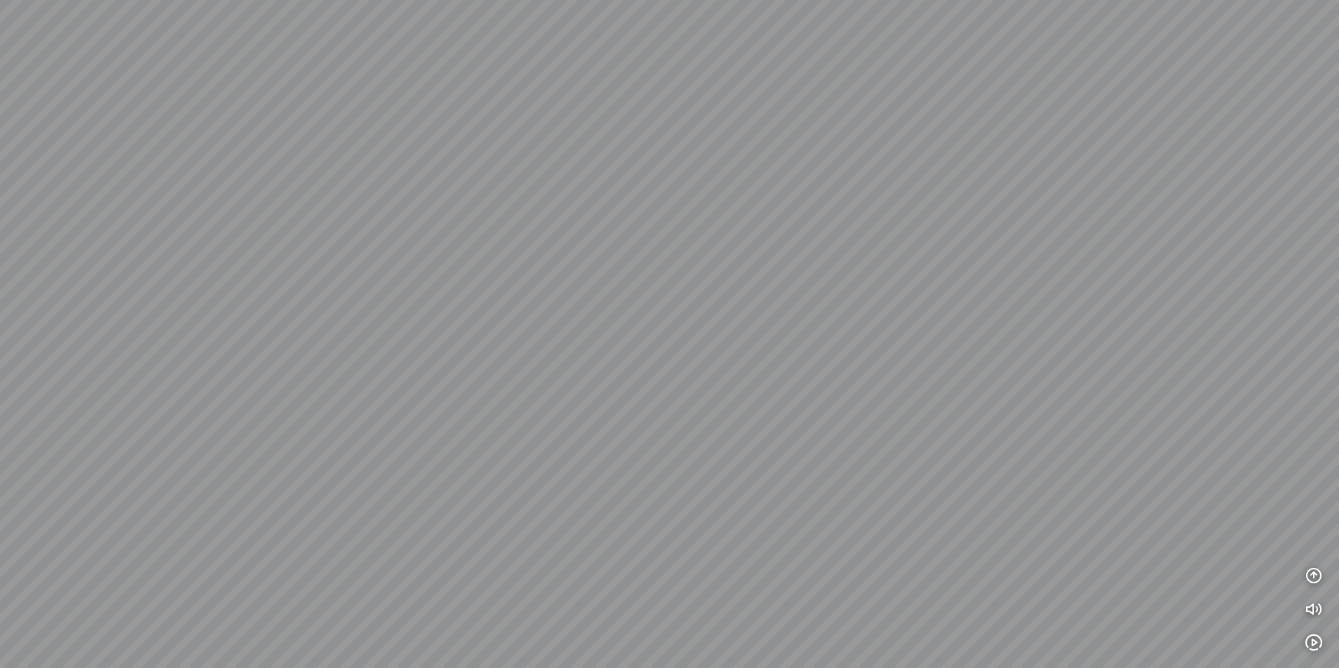
click at [766, 237] on div at bounding box center [669, 334] width 1339 height 668
click at [748, 272] on div at bounding box center [669, 334] width 1339 height 668
click at [609, 155] on div at bounding box center [669, 334] width 1339 height 668
click at [803, 345] on div at bounding box center [669, 334] width 1339 height 668
click at [693, 255] on div at bounding box center [669, 334] width 1339 height 668
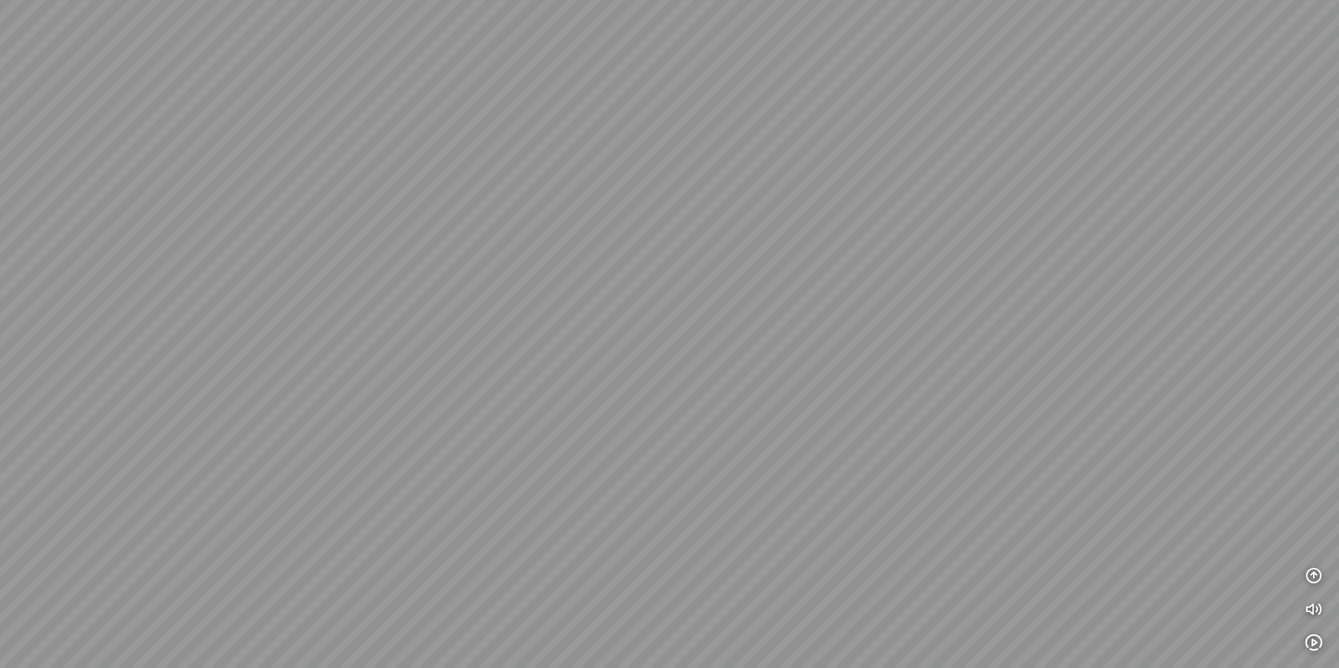
click at [667, 286] on div at bounding box center [669, 334] width 1339 height 668
click at [958, 350] on div at bounding box center [669, 334] width 1339 height 668
click at [682, 291] on div at bounding box center [669, 334] width 1339 height 668
click at [736, 291] on div at bounding box center [669, 334] width 1339 height 668
click at [1058, 287] on div at bounding box center [669, 334] width 1339 height 668
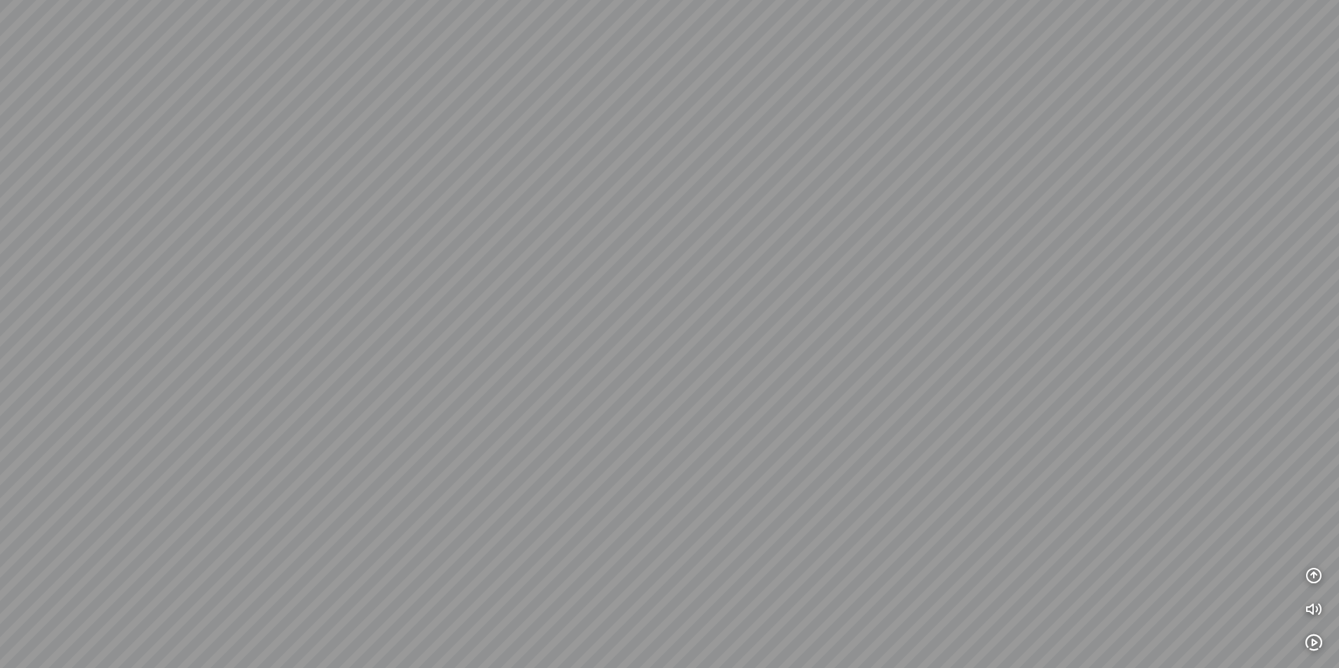
click at [0, 284] on html "INFO: krpano 1.20.8 (build [DATE]) INFO: HTML5/Desktop - Microsoft Edge 140.0 -…" at bounding box center [669, 334] width 1339 height 668
click at [783, 270] on div at bounding box center [669, 334] width 1339 height 668
click at [670, 307] on div at bounding box center [669, 334] width 1339 height 668
click at [1101, 335] on div at bounding box center [669, 334] width 1339 height 668
click at [1053, 352] on div at bounding box center [669, 334] width 1339 height 668
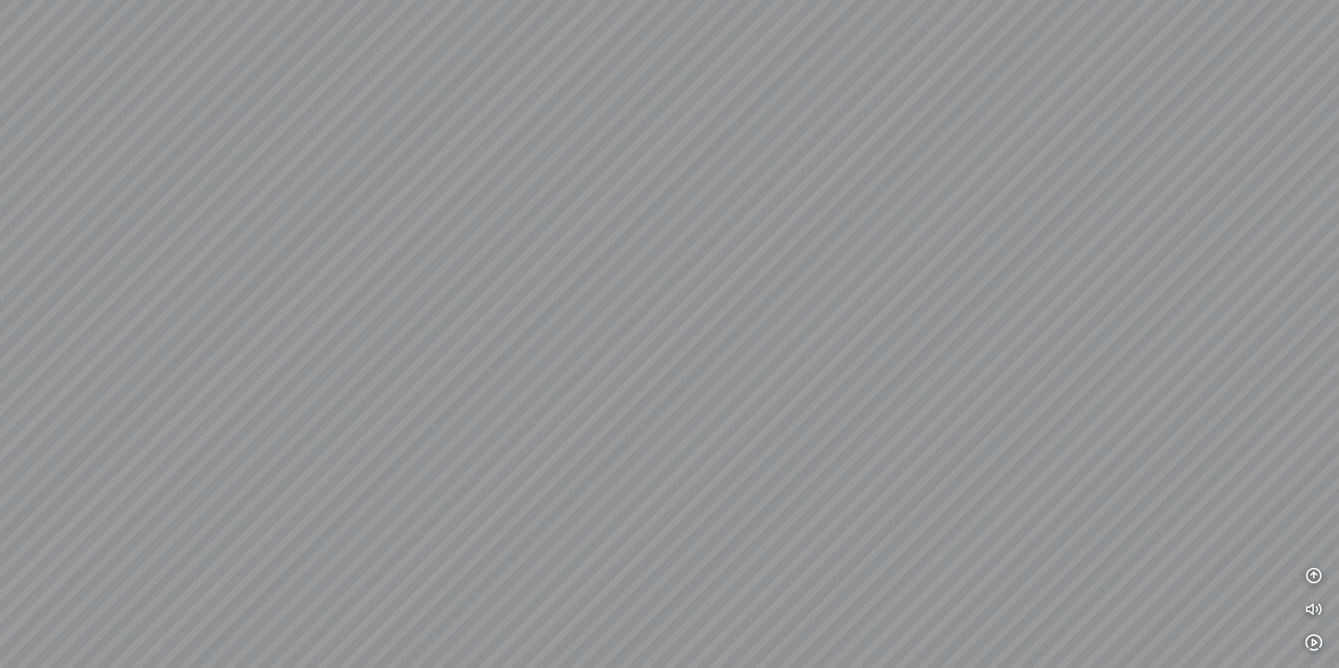
click at [668, 233] on div at bounding box center [669, 334] width 1339 height 668
click at [940, 337] on div at bounding box center [669, 334] width 1339 height 668
drag, startPoint x: 784, startPoint y: 275, endPoint x: 927, endPoint y: 427, distance: 207.6
click at [927, 427] on div at bounding box center [669, 334] width 1339 height 668
drag, startPoint x: 574, startPoint y: 311, endPoint x: 637, endPoint y: 288, distance: 66.5
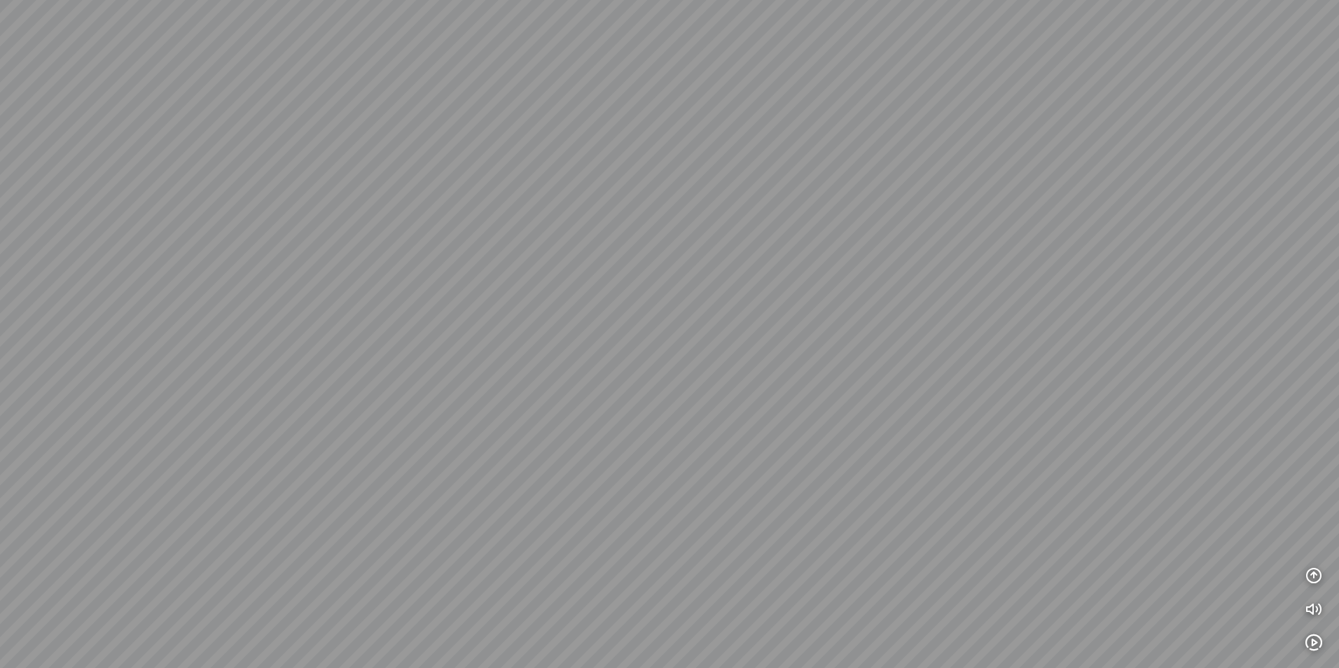
click at [645, 289] on div at bounding box center [669, 334] width 1339 height 668
click at [1313, 573] on icon "button" at bounding box center [1314, 575] width 17 height 17
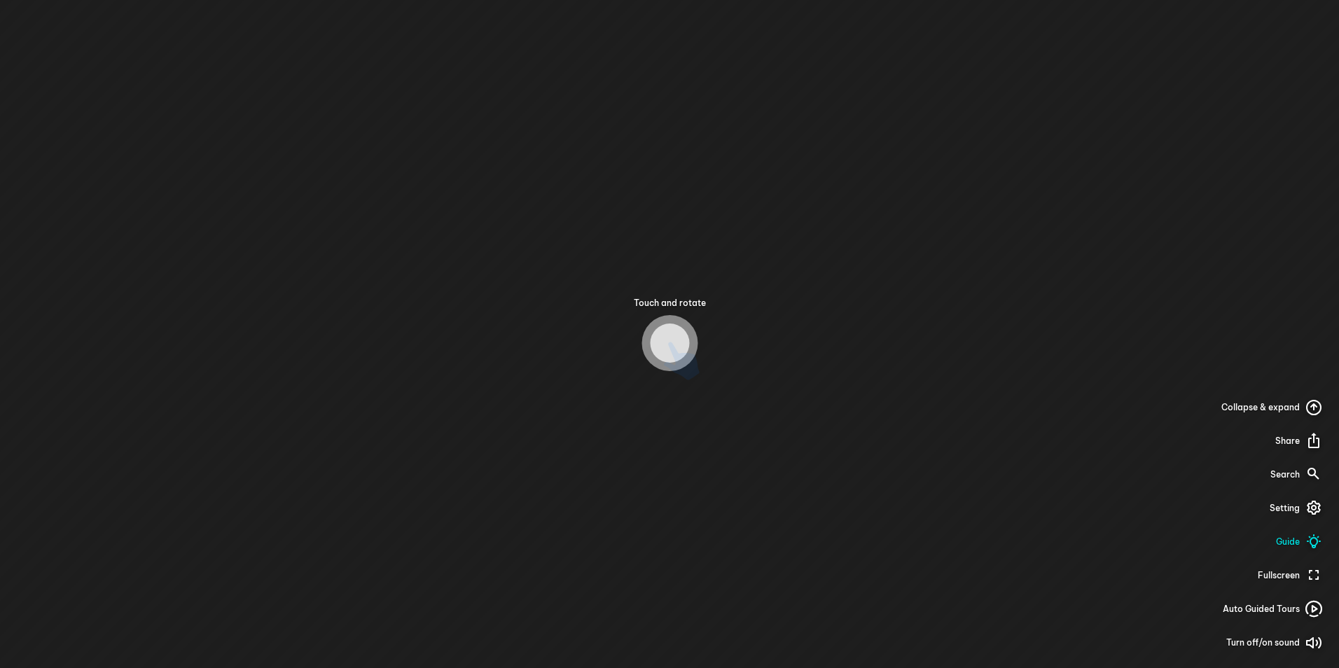
click at [1317, 605] on icon at bounding box center [1314, 609] width 17 height 17
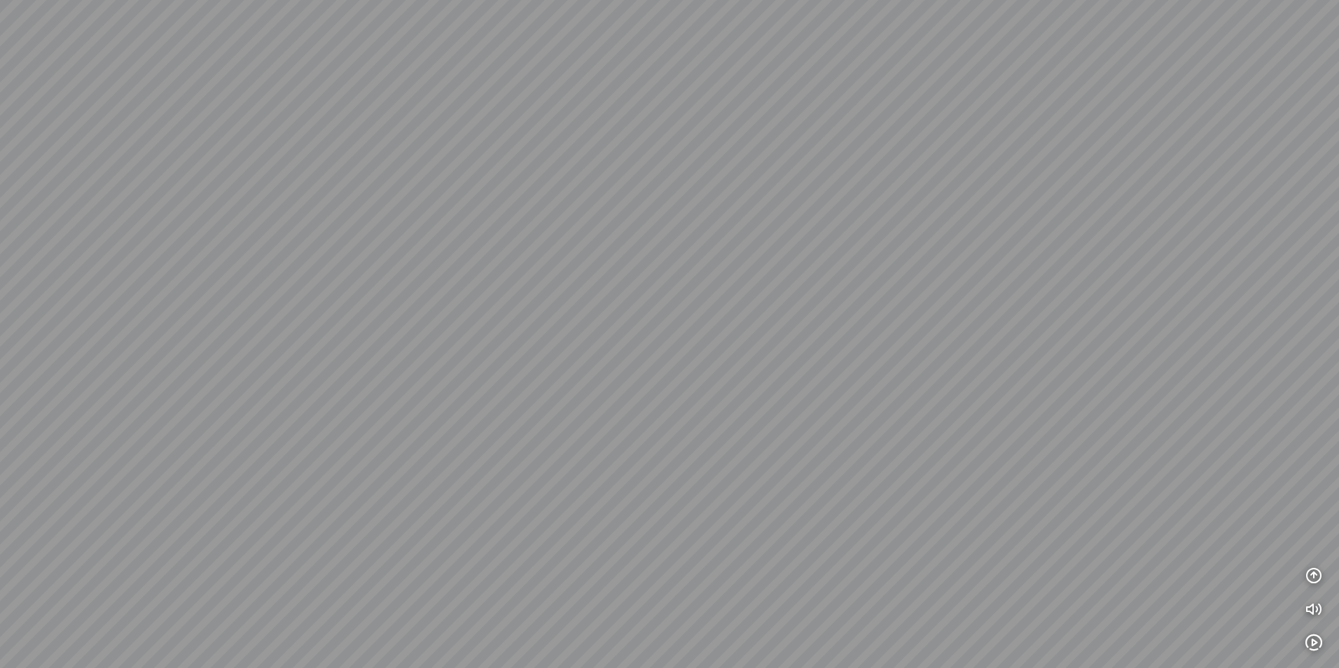
drag, startPoint x: 814, startPoint y: 385, endPoint x: 722, endPoint y: 377, distance: 92.1
click at [740, 378] on div at bounding box center [669, 334] width 1339 height 668
drag, startPoint x: 983, startPoint y: 419, endPoint x: 113, endPoint y: 370, distance: 871.3
click at [103, 366] on div at bounding box center [669, 334] width 1339 height 668
drag, startPoint x: 834, startPoint y: 387, endPoint x: 75, endPoint y: 408, distance: 759.5
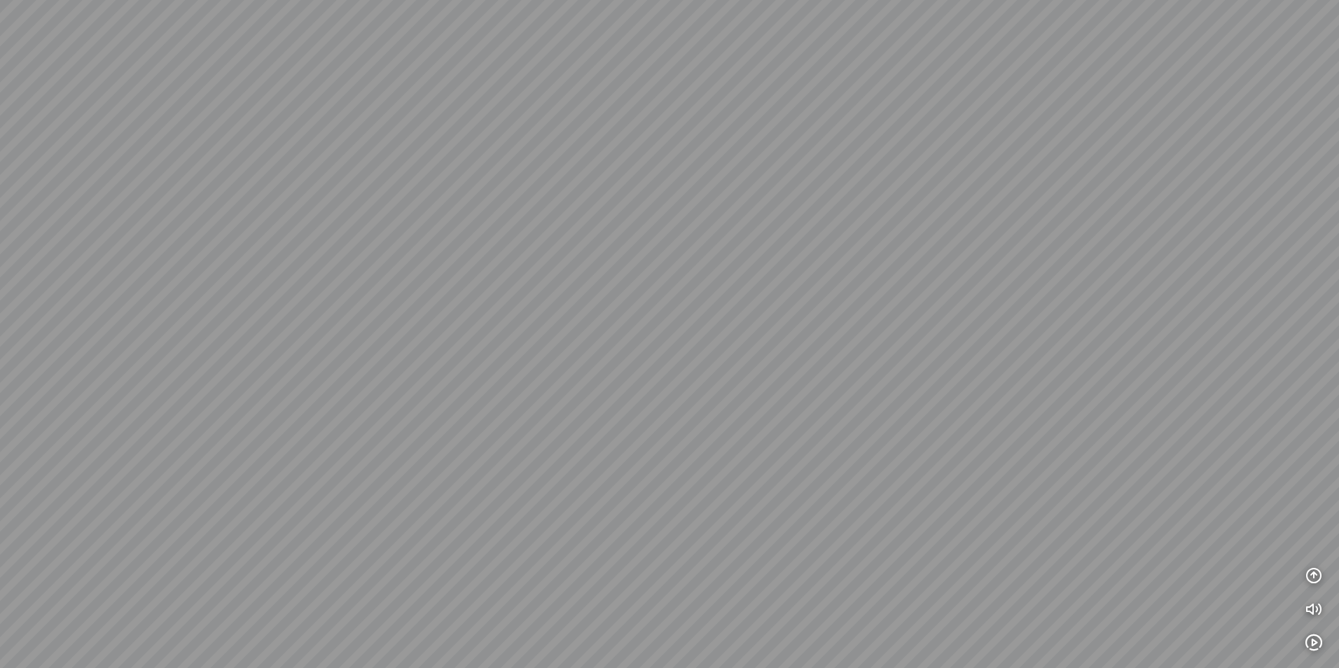
click at [85, 417] on div at bounding box center [669, 334] width 1339 height 668
drag, startPoint x: 661, startPoint y: 361, endPoint x: 434, endPoint y: 420, distance: 234.4
click at [481, 410] on div at bounding box center [669, 334] width 1339 height 668
drag, startPoint x: 792, startPoint y: 364, endPoint x: 364, endPoint y: 410, distance: 430.5
click at [449, 413] on div at bounding box center [669, 334] width 1339 height 668
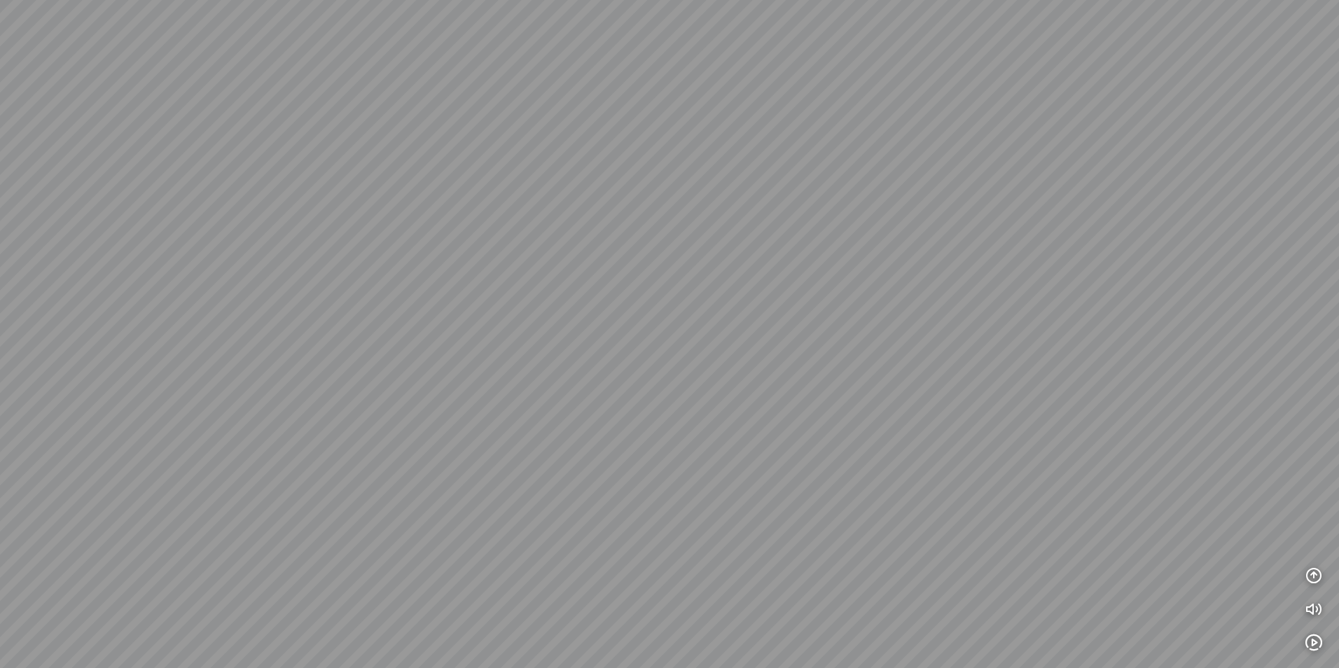
drag, startPoint x: 727, startPoint y: 363, endPoint x: 370, endPoint y: 352, distance: 357.4
click at [386, 358] on div at bounding box center [669, 334] width 1339 height 668
drag, startPoint x: 773, startPoint y: 343, endPoint x: 191, endPoint y: 259, distance: 587.4
click at [327, 275] on div at bounding box center [669, 334] width 1339 height 668
drag, startPoint x: 717, startPoint y: 311, endPoint x: 1193, endPoint y: 286, distance: 476.9
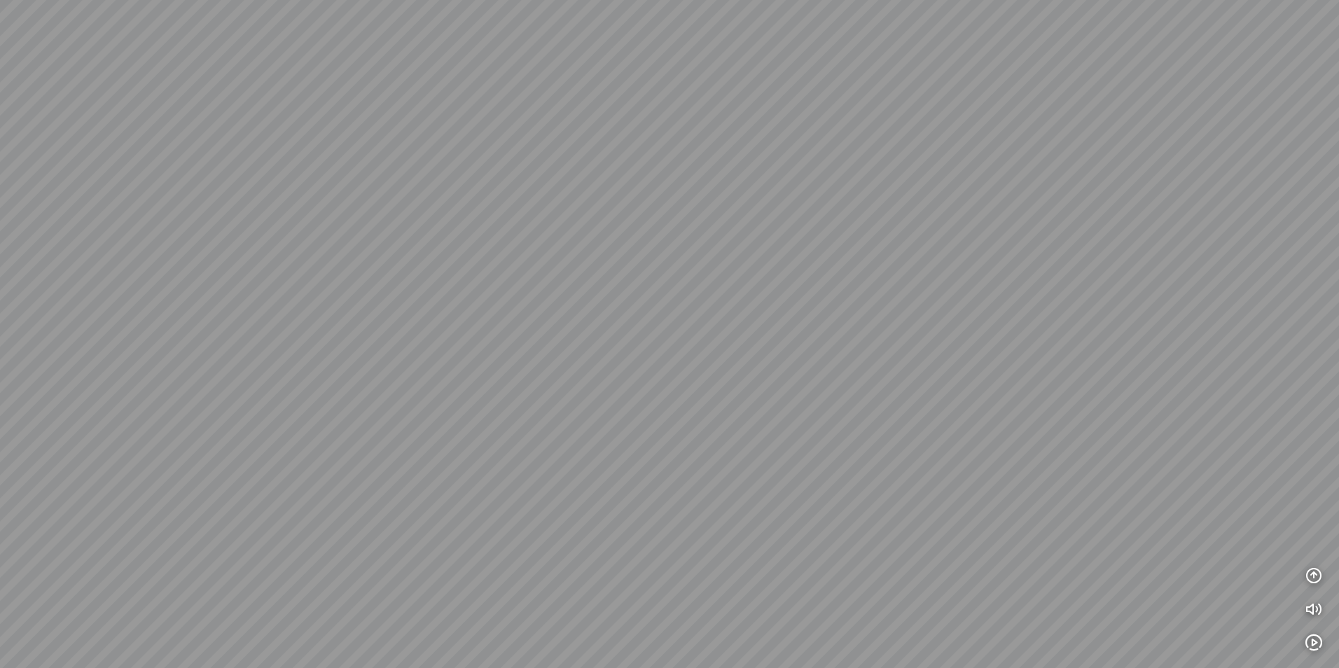
click at [1122, 289] on div at bounding box center [669, 334] width 1339 height 668
drag, startPoint x: 394, startPoint y: 201, endPoint x: 852, endPoint y: 216, distance: 457.6
click at [845, 215] on div at bounding box center [669, 334] width 1339 height 668
drag, startPoint x: 375, startPoint y: 193, endPoint x: 557, endPoint y: 196, distance: 181.4
click at [557, 196] on div at bounding box center [669, 334] width 1339 height 668
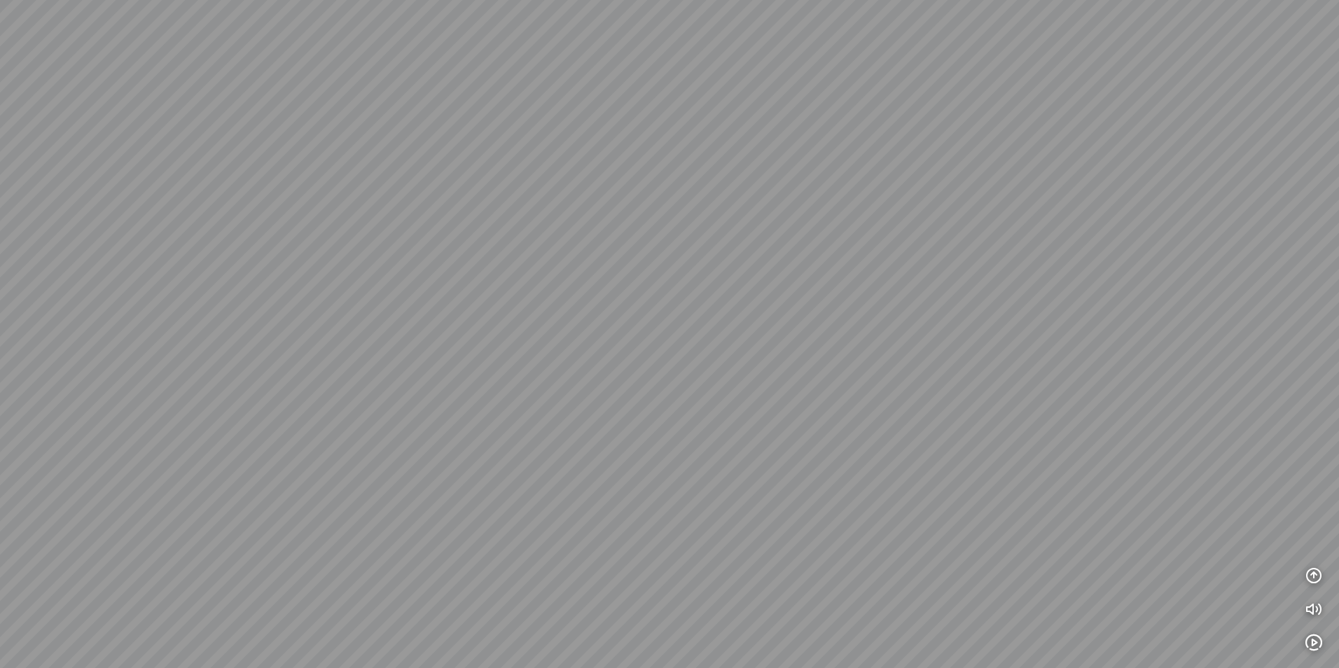
drag, startPoint x: 137, startPoint y: 147, endPoint x: 406, endPoint y: 153, distance: 269.0
click at [387, 152] on div at bounding box center [669, 334] width 1339 height 668
drag, startPoint x: 183, startPoint y: 160, endPoint x: 386, endPoint y: 174, distance: 203.6
click at [386, 174] on div at bounding box center [669, 334] width 1339 height 668
drag, startPoint x: 266, startPoint y: 181, endPoint x: 362, endPoint y: 180, distance: 96.0
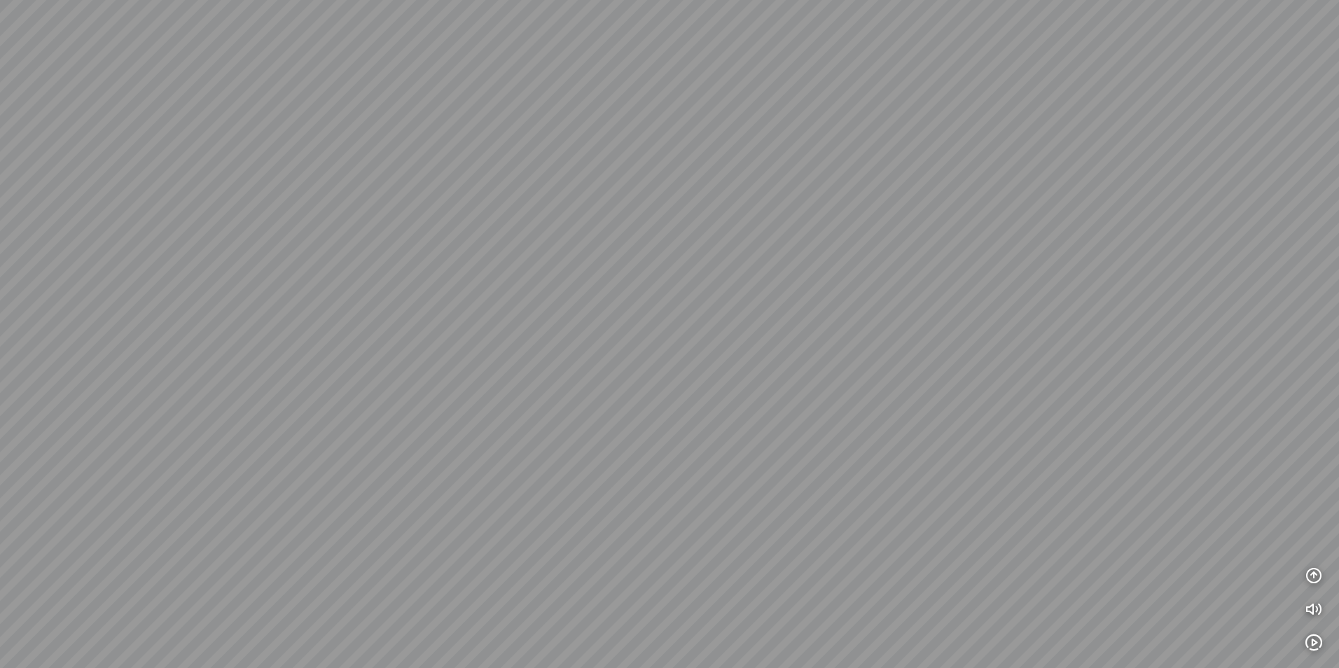
click at [358, 179] on div at bounding box center [669, 334] width 1339 height 668
drag, startPoint x: 218, startPoint y: 202, endPoint x: 383, endPoint y: 197, distance: 165.4
click at [370, 196] on div at bounding box center [669, 334] width 1339 height 668
drag, startPoint x: 315, startPoint y: 224, endPoint x: 413, endPoint y: 221, distance: 98.1
click at [412, 220] on div at bounding box center [669, 334] width 1339 height 668
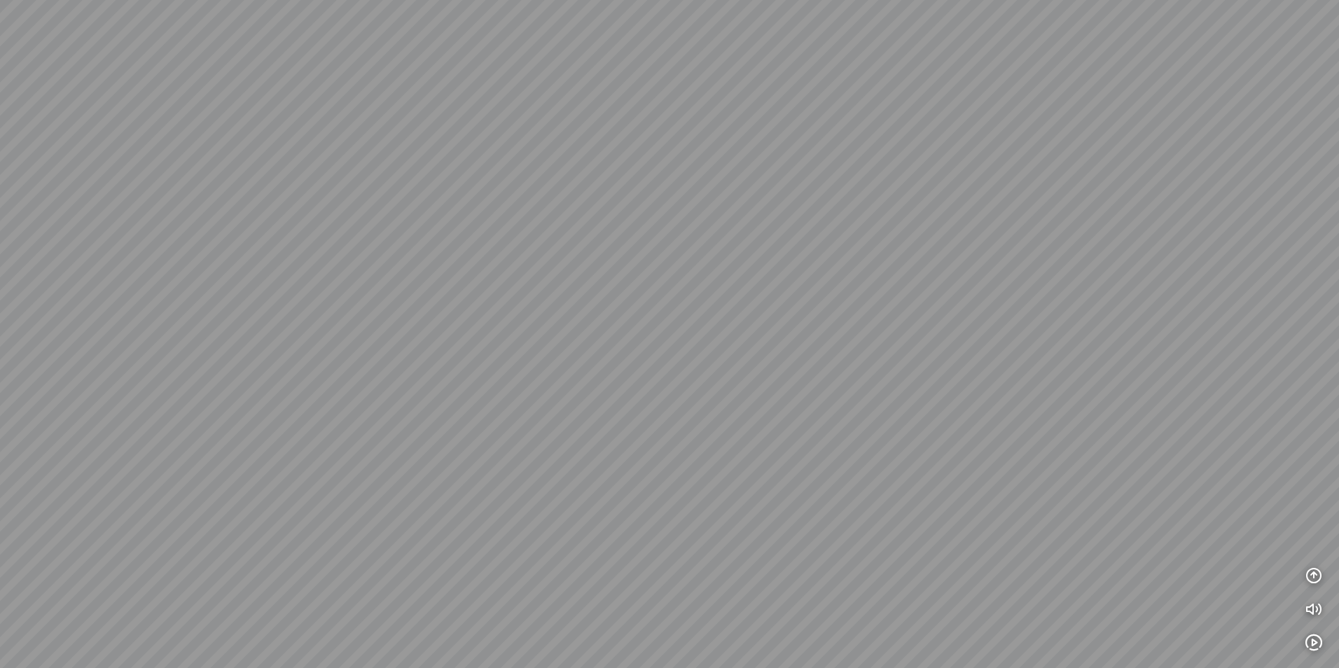
drag, startPoint x: 396, startPoint y: 242, endPoint x: 537, endPoint y: 251, distance: 141.1
click at [492, 239] on div at bounding box center [669, 334] width 1339 height 668
drag, startPoint x: 499, startPoint y: 268, endPoint x: 562, endPoint y: 261, distance: 62.7
click at [562, 261] on div at bounding box center [669, 334] width 1339 height 668
drag, startPoint x: 533, startPoint y: 282, endPoint x: 575, endPoint y: 289, distance: 42.6
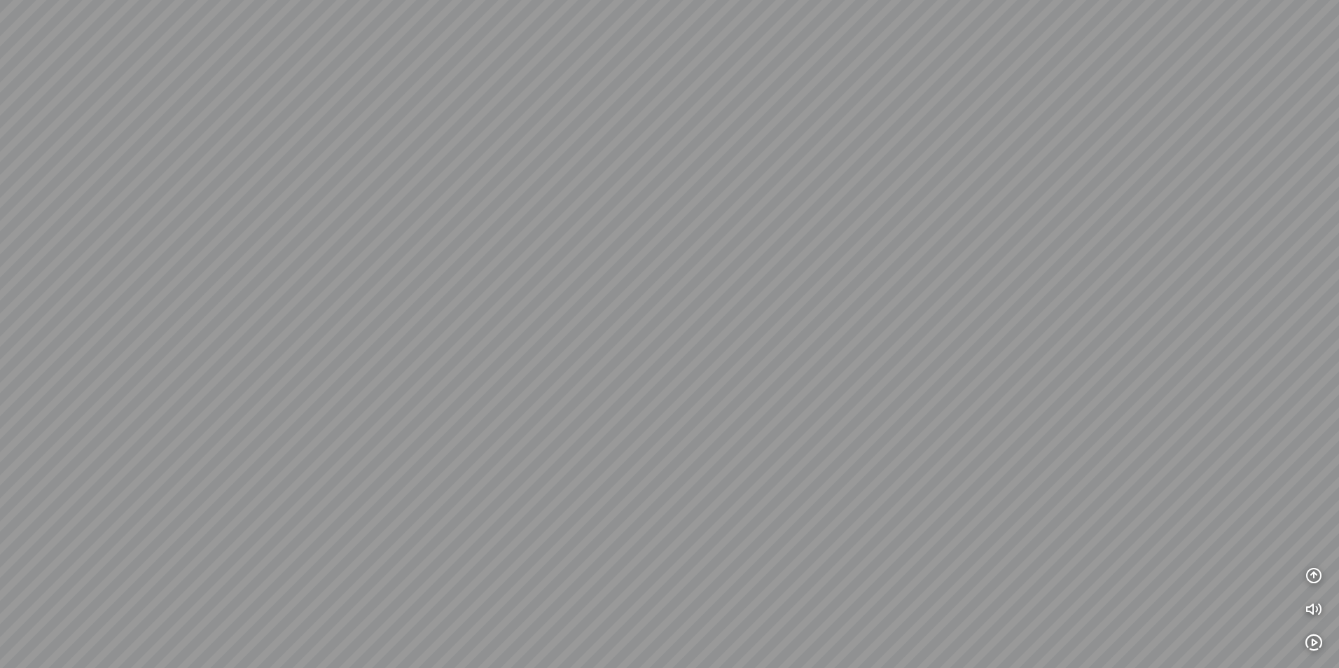
click at [580, 270] on div at bounding box center [669, 334] width 1339 height 668
drag, startPoint x: 536, startPoint y: 306, endPoint x: 636, endPoint y: 314, distance: 100.5
click at [644, 297] on div at bounding box center [669, 334] width 1339 height 668
drag, startPoint x: 457, startPoint y: 329, endPoint x: 533, endPoint y: 338, distance: 76.2
click at [551, 325] on div at bounding box center [669, 334] width 1339 height 668
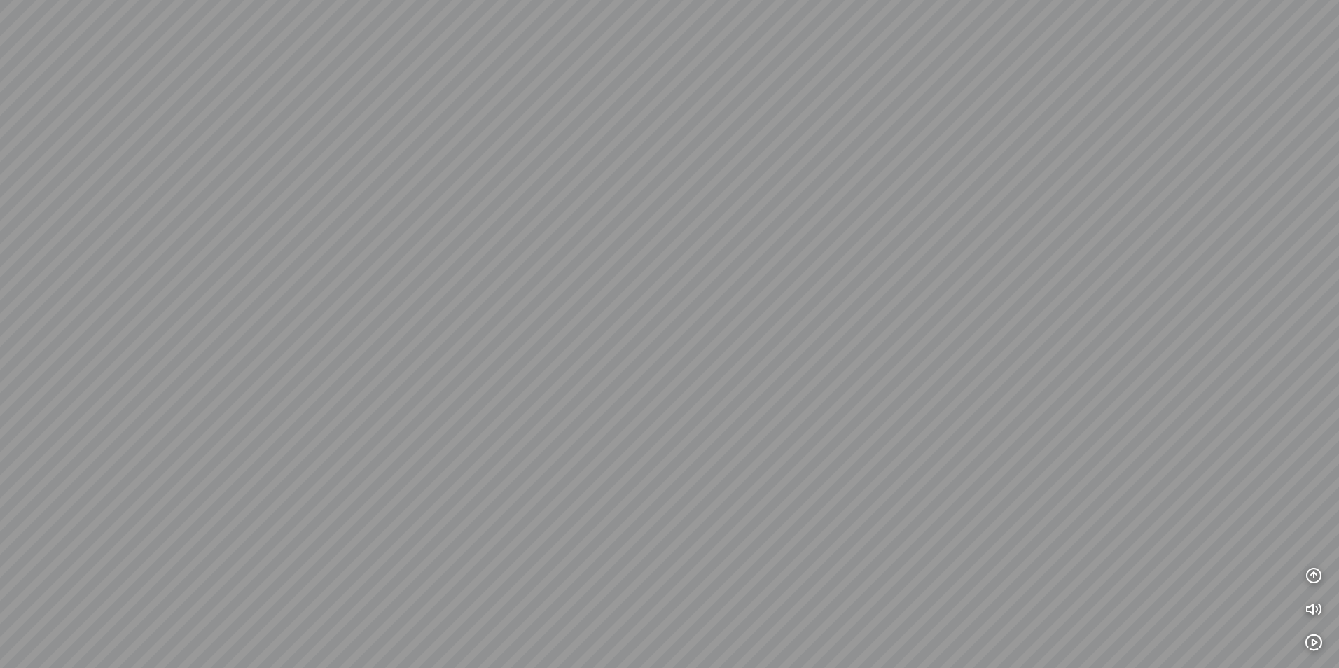
drag, startPoint x: 498, startPoint y: 338, endPoint x: 591, endPoint y: 338, distance: 93.2
click at [590, 338] on div at bounding box center [669, 334] width 1339 height 668
drag, startPoint x: 555, startPoint y: 332, endPoint x: 535, endPoint y: 356, distance: 30.9
click at [620, 338] on div at bounding box center [669, 334] width 1339 height 668
click at [672, 343] on div at bounding box center [669, 334] width 1339 height 668
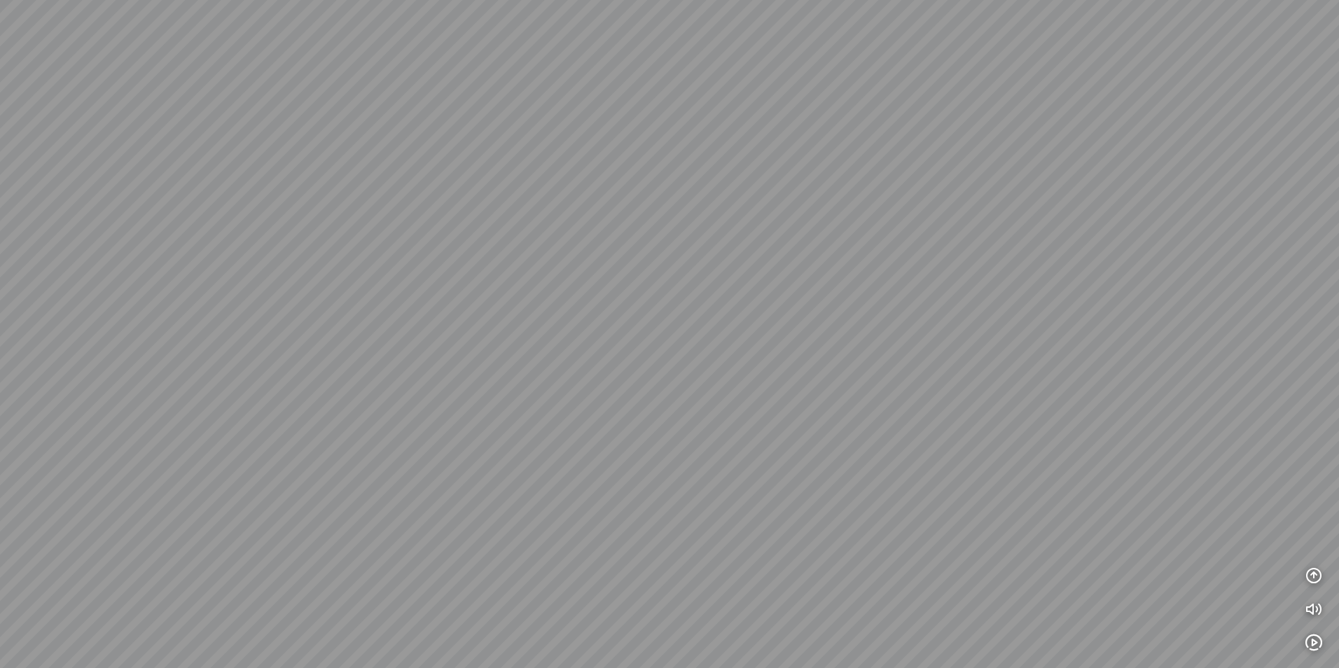
drag, startPoint x: 587, startPoint y: 362, endPoint x: 408, endPoint y: 354, distance: 178.8
click at [408, 354] on div at bounding box center [669, 334] width 1339 height 668
click at [707, 284] on div at bounding box center [669, 334] width 1339 height 668
click at [435, 207] on div at bounding box center [669, 334] width 1339 height 668
click at [1290, 361] on div at bounding box center [669, 334] width 1339 height 668
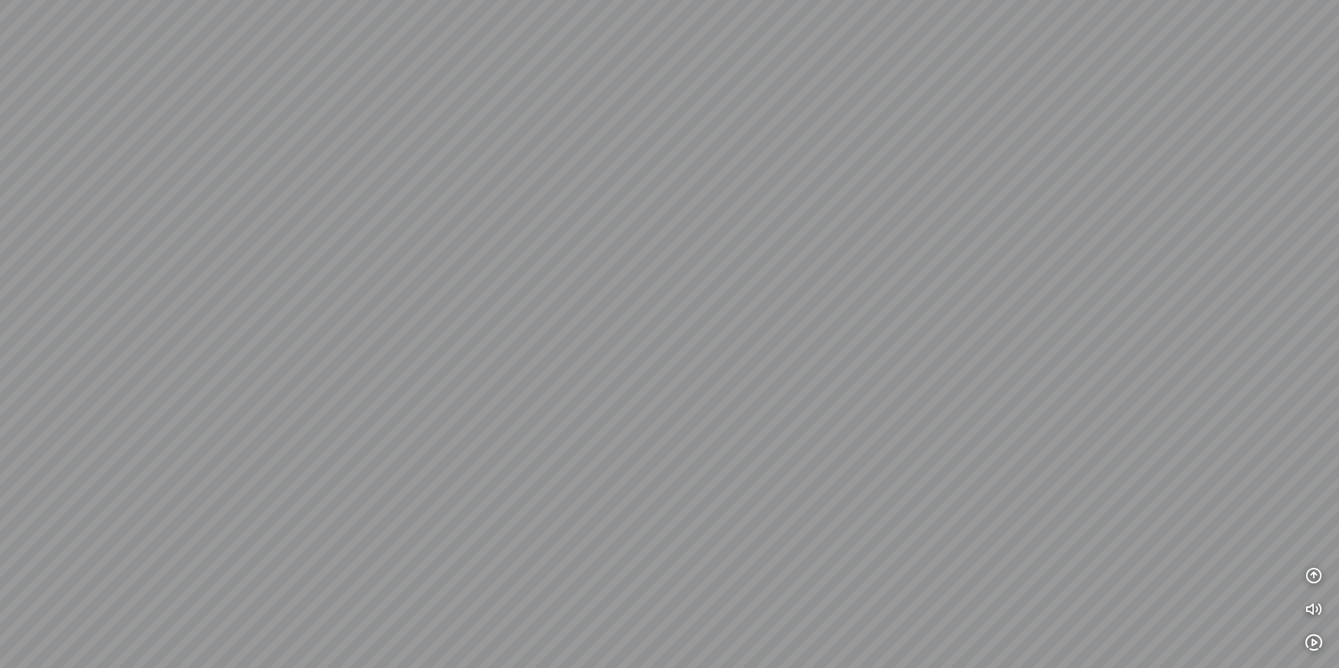
click at [1339, 0] on html "INFO: krpano 1.20.8 (build [DATE]) INFO: HTML5/Desktop - Microsoft Edge 140.0 -…" at bounding box center [669, 334] width 1339 height 668
click at [1339, 547] on html "INFO: krpano 1.20.8 (build [DATE]) INFO: HTML5/Desktop - Microsoft Edge 140.0 -…" at bounding box center [669, 334] width 1339 height 668
click at [901, 220] on div at bounding box center [669, 334] width 1339 height 668
click at [525, 276] on div at bounding box center [669, 334] width 1339 height 668
click at [812, 131] on div at bounding box center [669, 334] width 1339 height 668
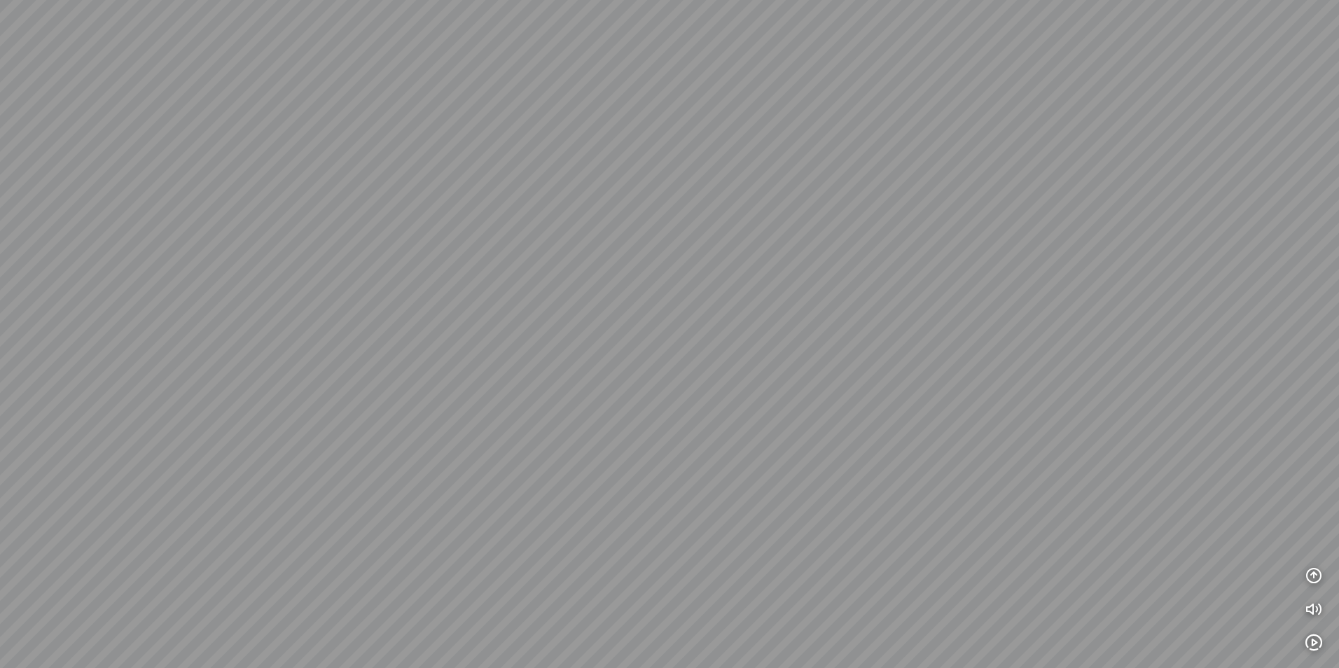
click at [801, 366] on div at bounding box center [669, 334] width 1339 height 668
